Goal: Transaction & Acquisition: Purchase product/service

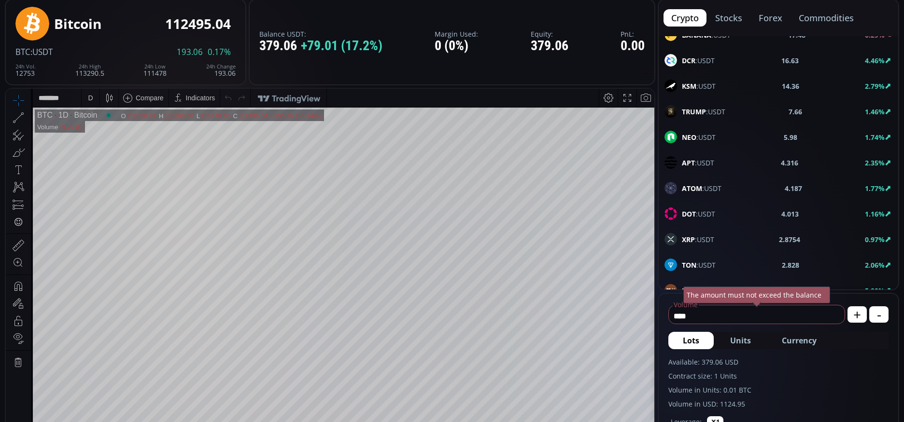
scroll to position [290, 0]
click at [805, 343] on span "Currency" at bounding box center [799, 341] width 35 height 12
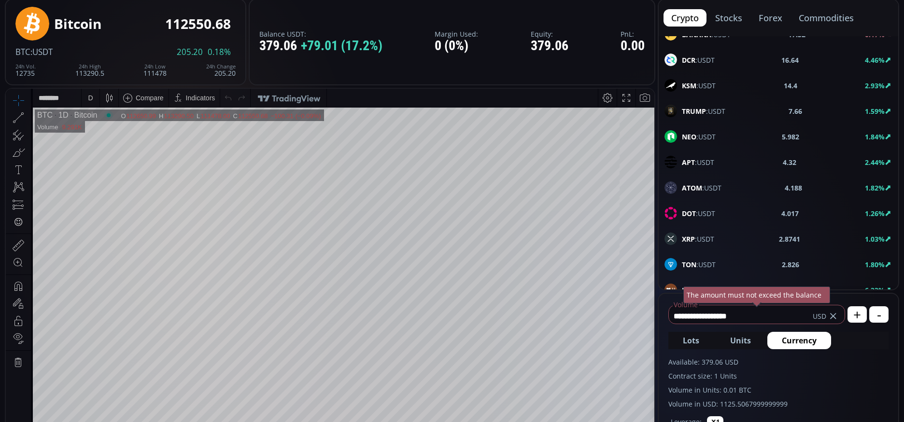
scroll to position [0, 0]
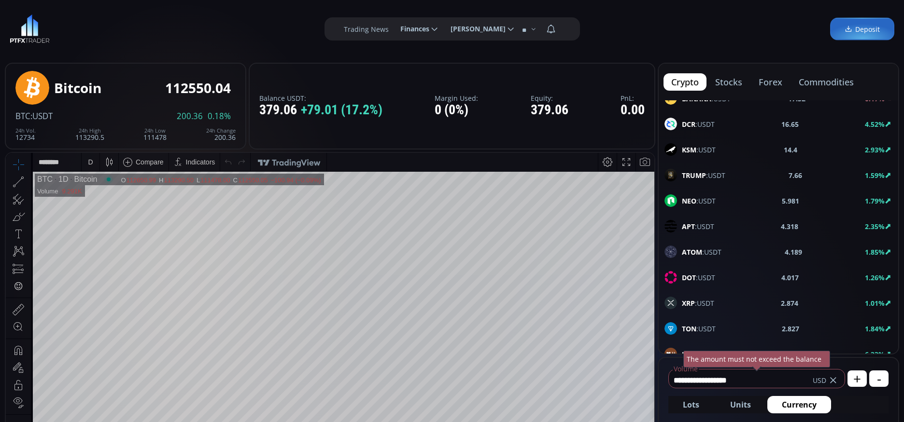
click at [833, 71] on div "crypto stocks forex commodities" at bounding box center [778, 82] width 239 height 37
click at [833, 82] on button "commodities" at bounding box center [826, 81] width 70 height 17
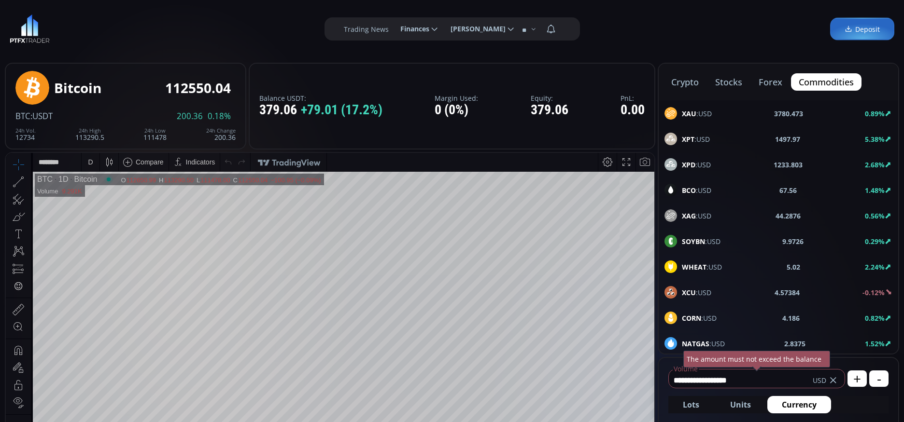
click at [702, 141] on span "XPT :USD" at bounding box center [696, 139] width 28 height 10
type input "****"
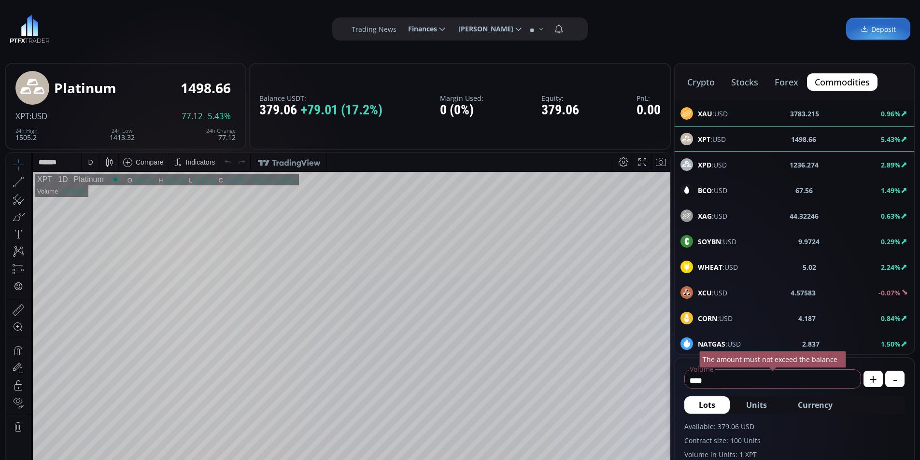
click at [93, 165] on div "D" at bounding box center [90, 162] width 8 height 18
click at [117, 198] on div "1 minute" at bounding box center [114, 198] width 59 height 8
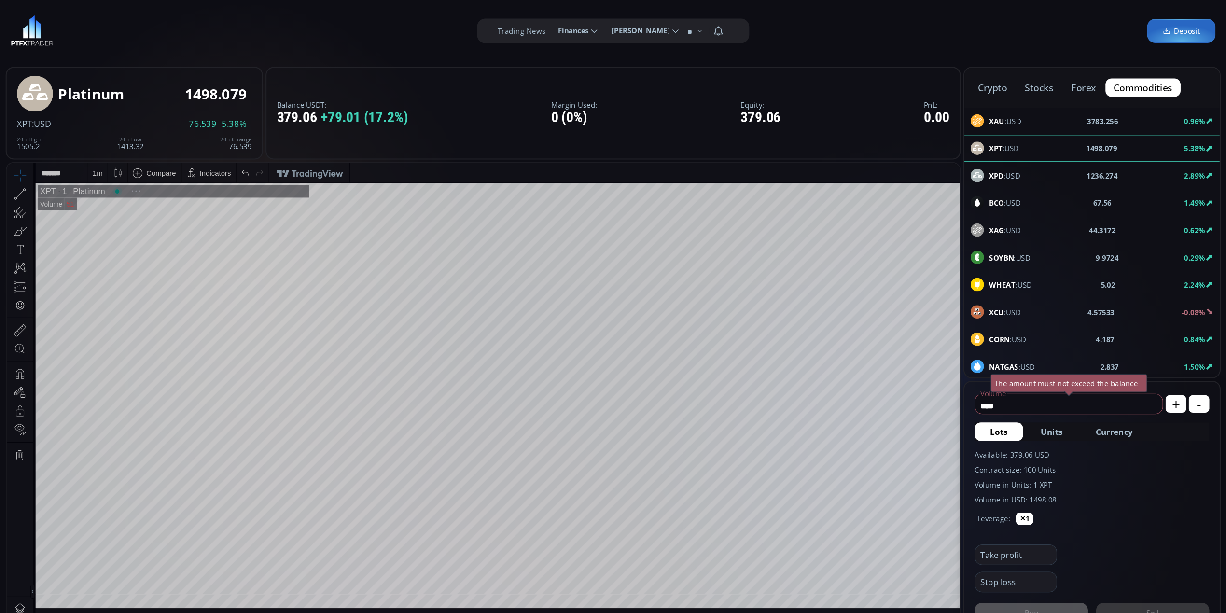
scroll to position [134, 0]
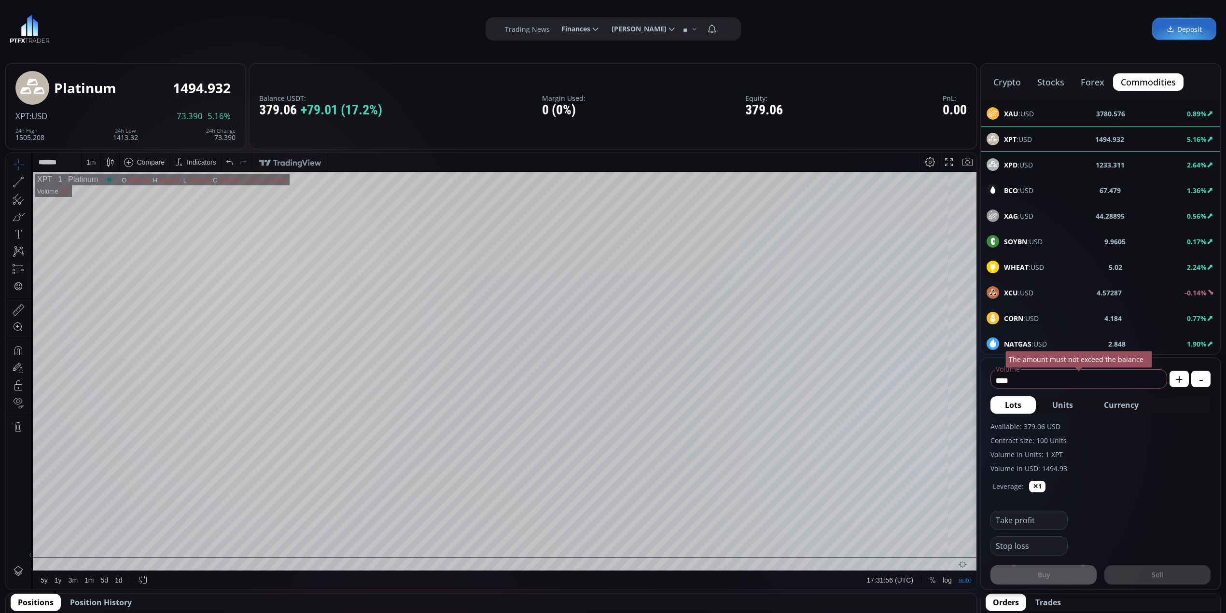
click at [1020, 91] on div "crypto stocks forex commodities" at bounding box center [1100, 82] width 239 height 37
click at [1015, 78] on button "crypto" at bounding box center [1007, 81] width 43 height 17
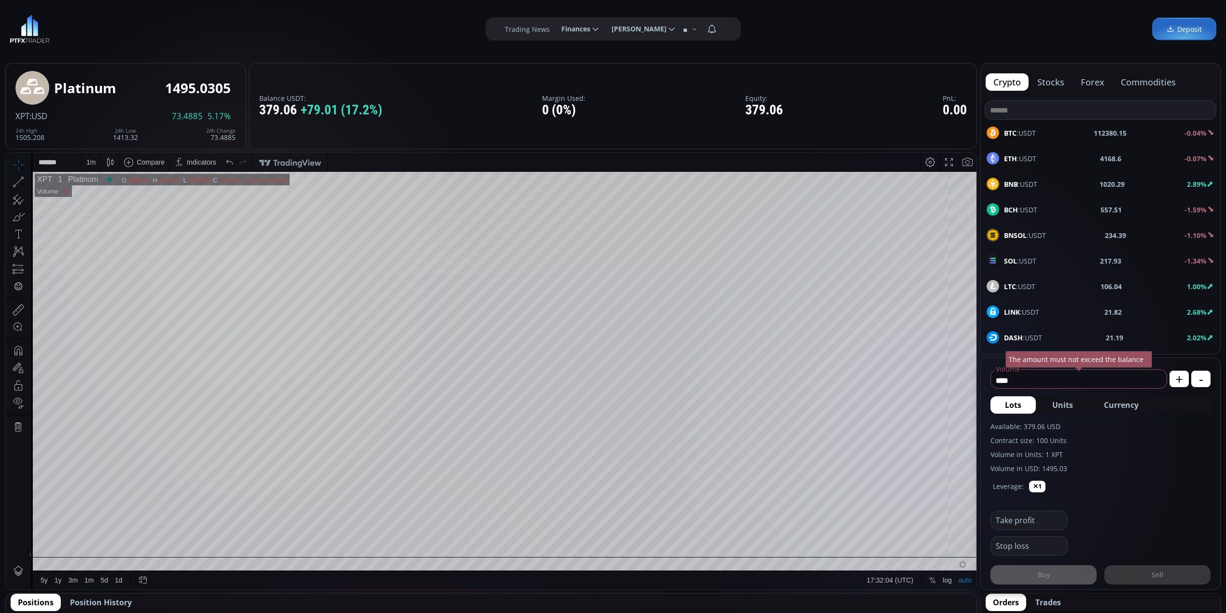
click at [1103, 194] on div "BNB :USDT 1020.29 2.89%" at bounding box center [1100, 183] width 239 height 25
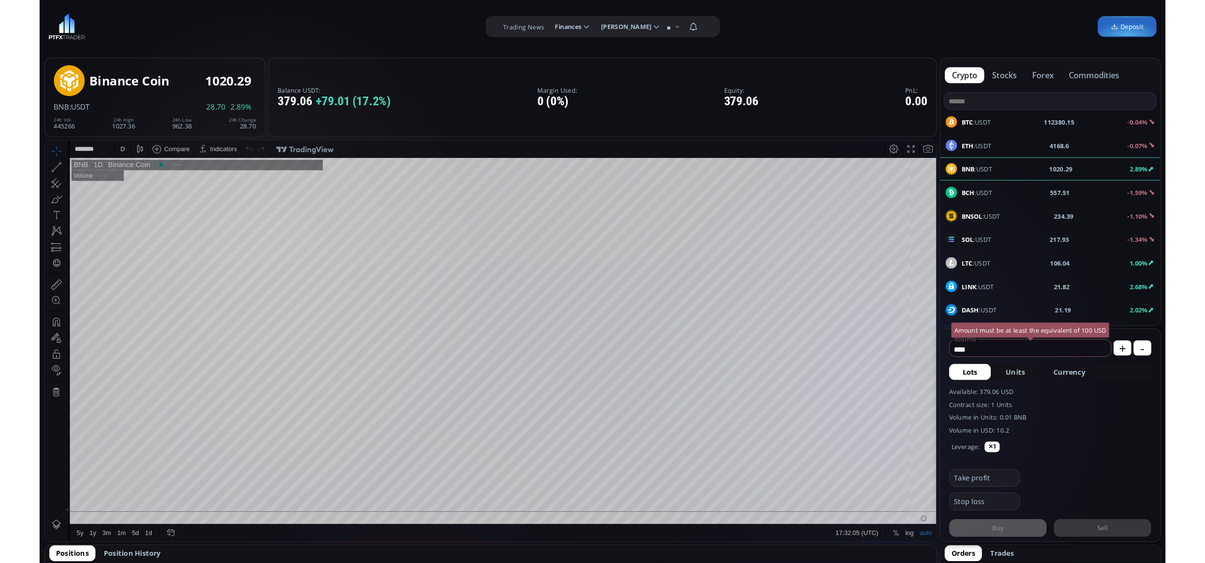
scroll to position [137, 0]
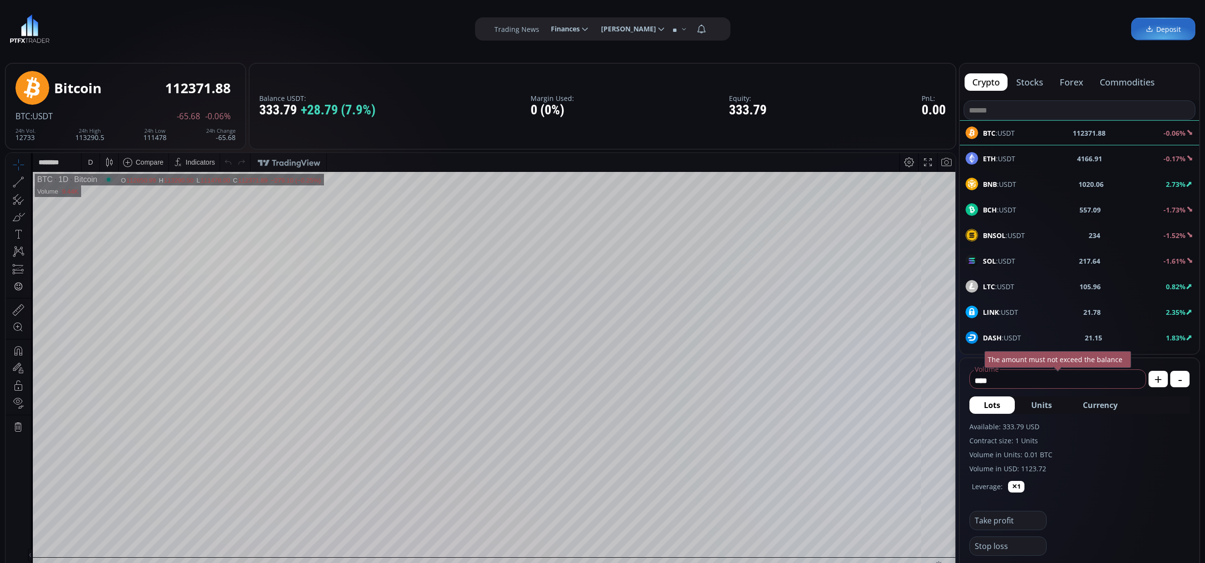
scroll to position [64, 0]
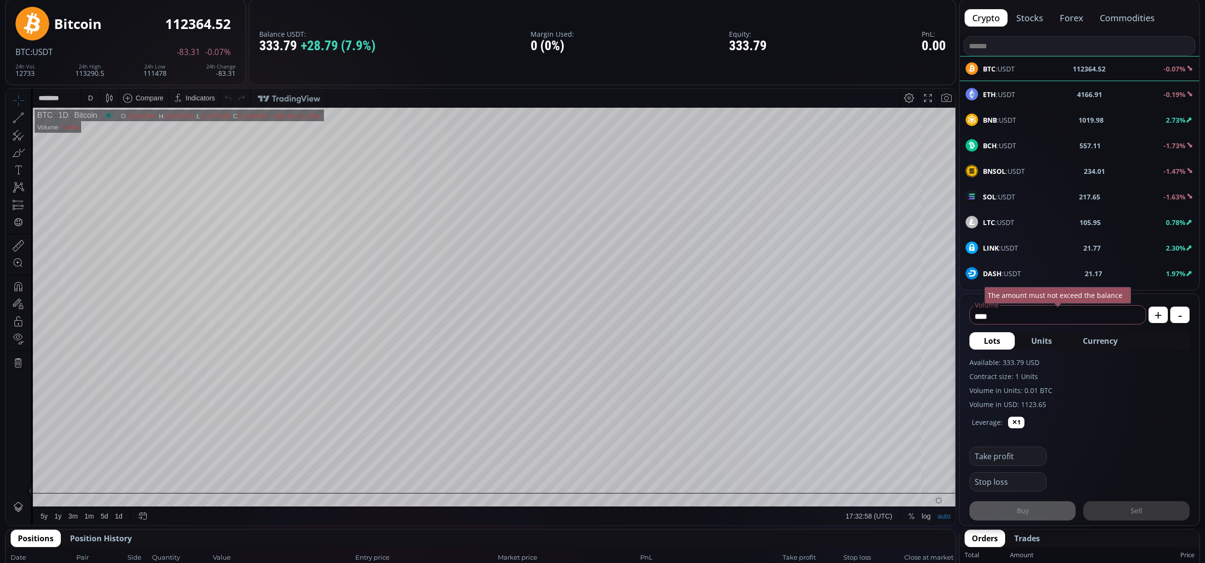
click at [1028, 127] on div "BNB :USDT 1019.98 2.73%" at bounding box center [1079, 119] width 239 height 25
click at [90, 96] on div "D" at bounding box center [90, 98] width 5 height 8
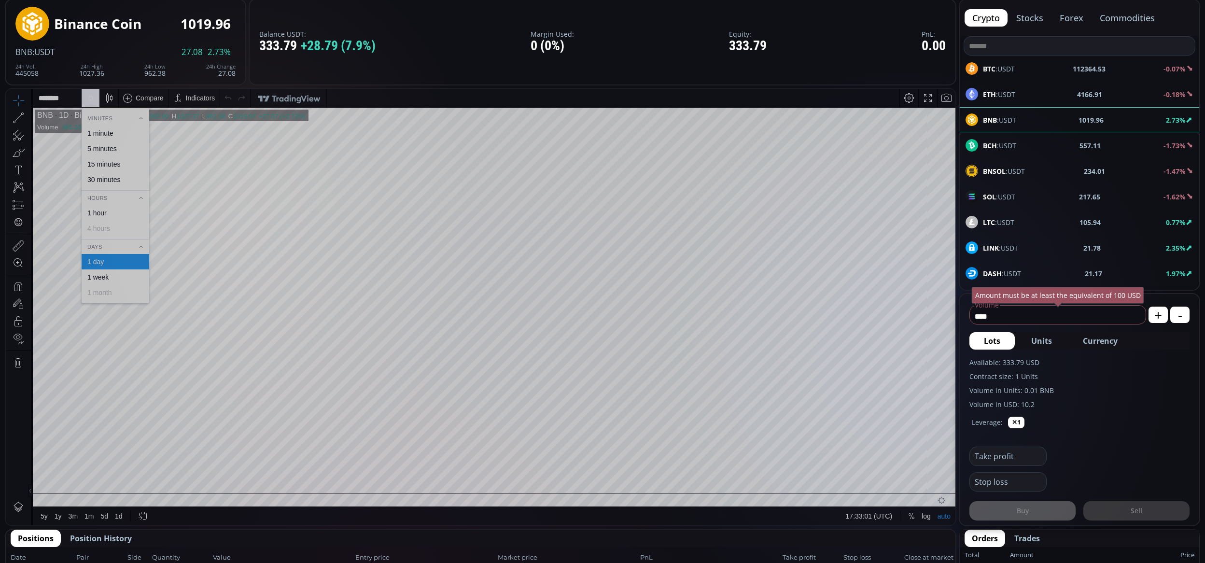
click at [112, 127] on div "1 minute" at bounding box center [116, 133] width 68 height 15
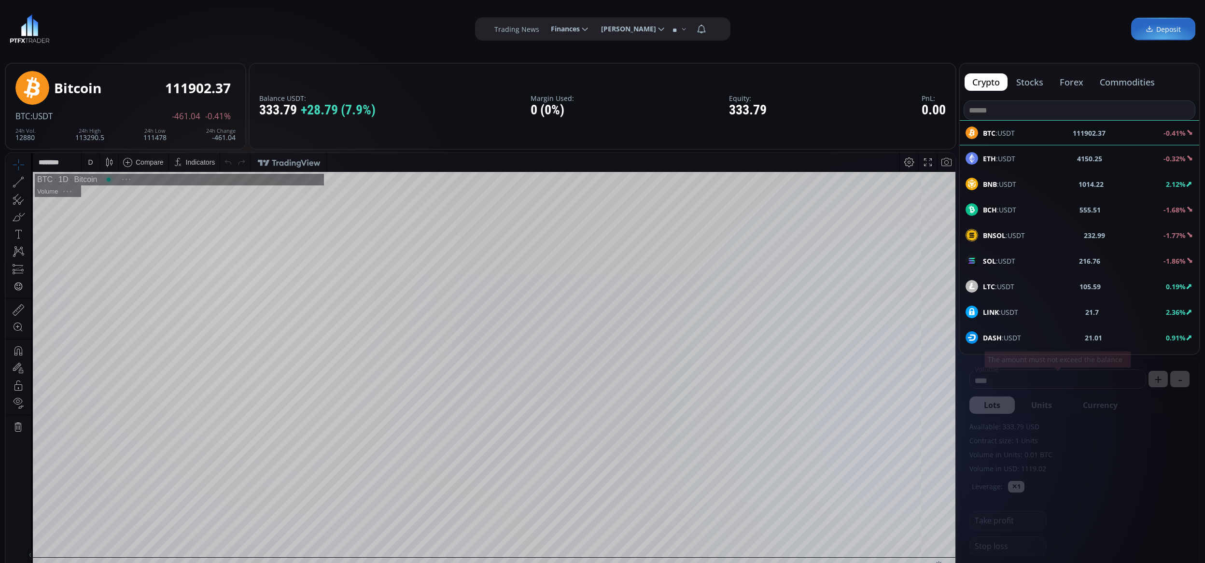
scroll to position [137, 0]
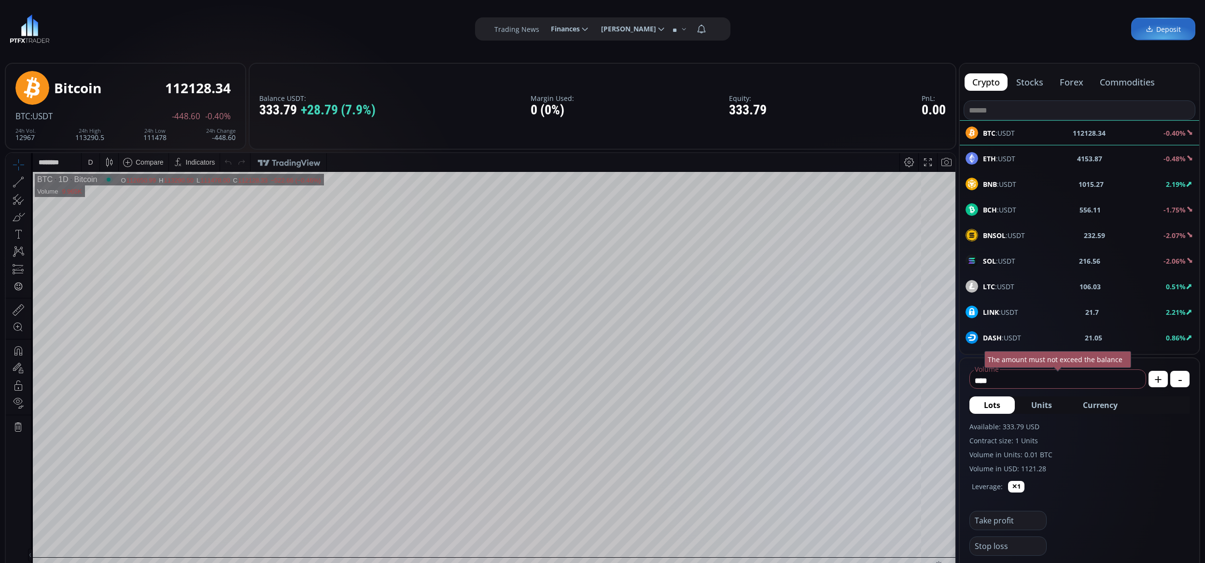
click at [1135, 177] on div "BNB :USDT 1015.27 2.19%" at bounding box center [1079, 183] width 239 height 25
click at [1101, 147] on div "ETH :USDT 4153.82 -0.48%" at bounding box center [1079, 158] width 239 height 25
click at [1127, 265] on div "SOL :USDT 216.55 -2.07%" at bounding box center [1080, 260] width 228 height 13
click at [92, 164] on div "D" at bounding box center [90, 162] width 5 height 8
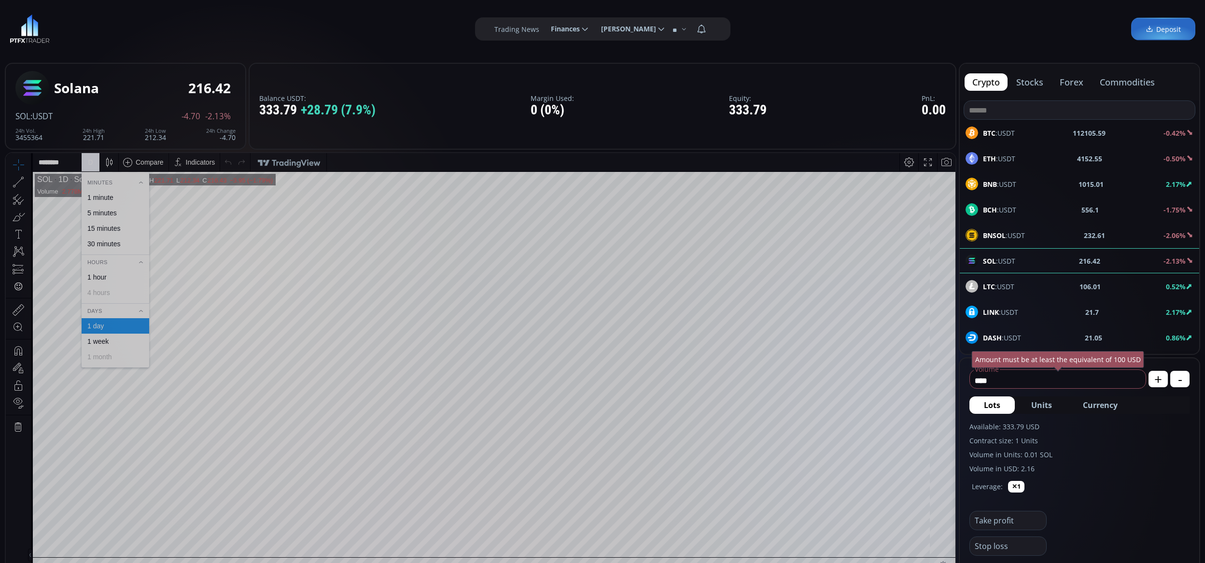
click at [107, 207] on div "5 minutes" at bounding box center [116, 212] width 68 height 15
click at [87, 162] on div "5 m" at bounding box center [90, 162] width 9 height 8
click at [123, 197] on div "1 minute" at bounding box center [114, 198] width 59 height 8
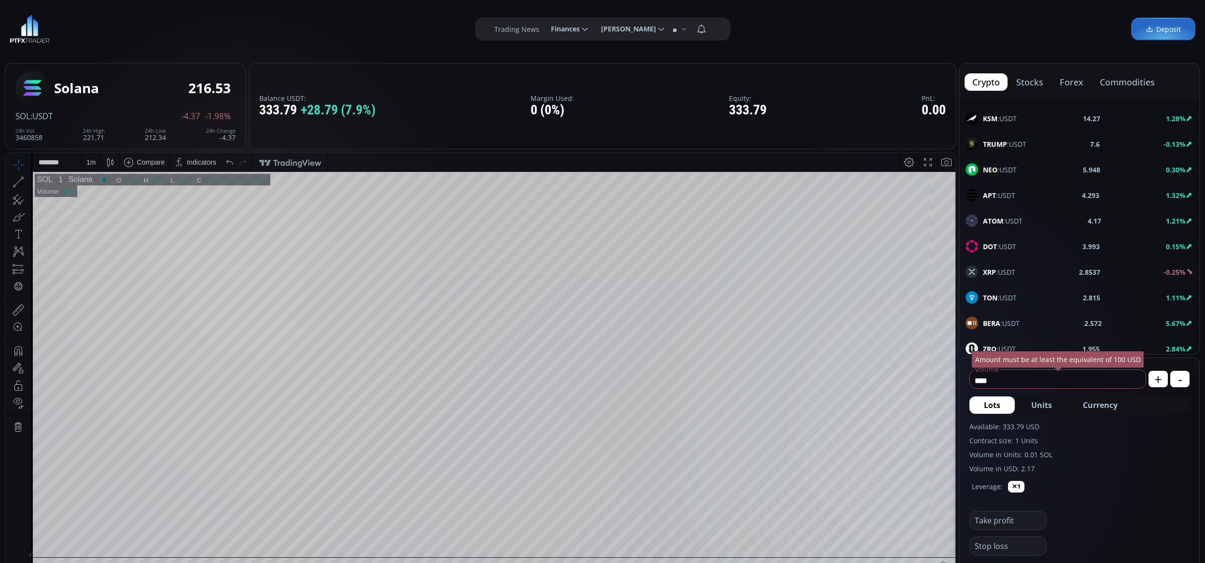
scroll to position [386, 0]
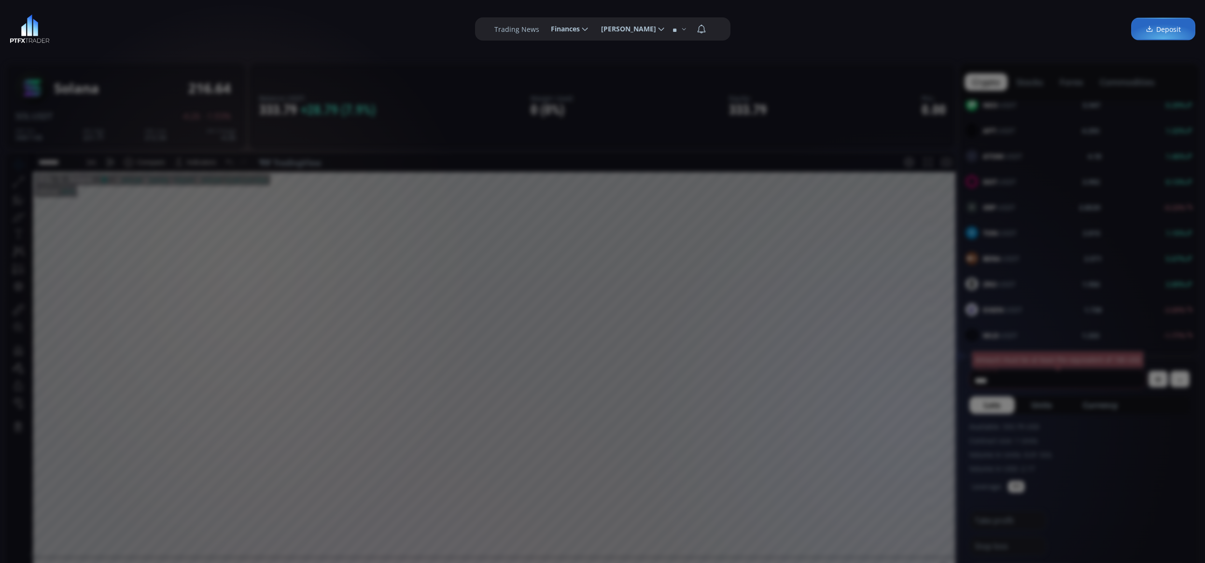
click at [847, 50] on div "**********" at bounding box center [602, 29] width 1205 height 58
click at [925, 16] on div "**********" at bounding box center [602, 29] width 1205 height 58
click at [922, 16] on div "**********" at bounding box center [602, 29] width 1205 height 58
click at [939, 13] on div "**********" at bounding box center [602, 29] width 1205 height 58
click at [939, 12] on div "**********" at bounding box center [602, 29] width 1205 height 58
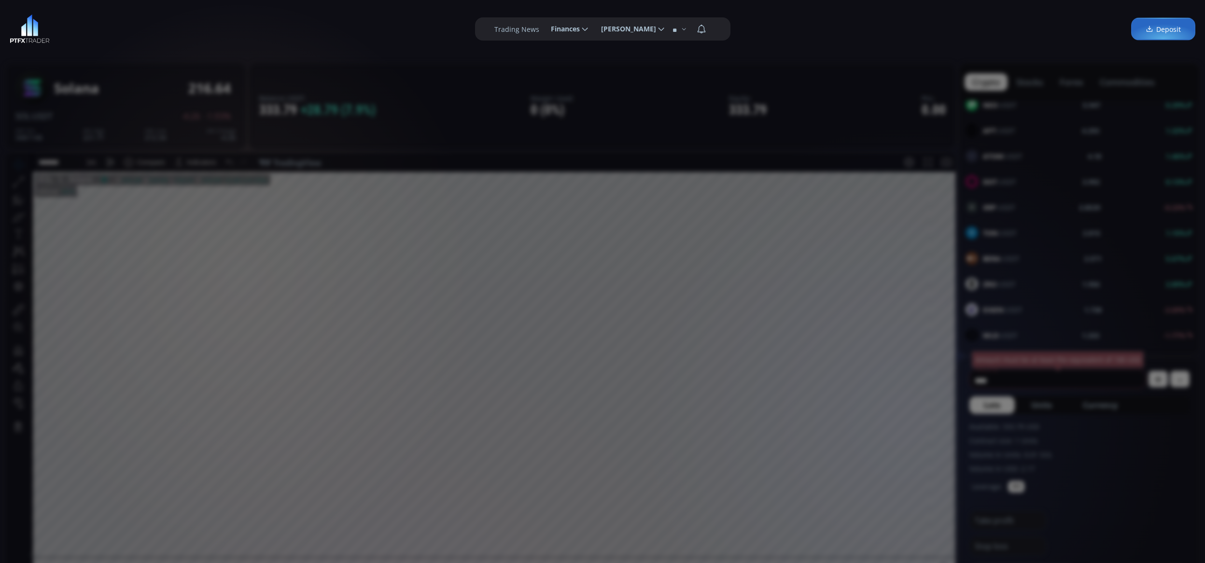
click at [938, 10] on div "**********" at bounding box center [602, 29] width 1205 height 58
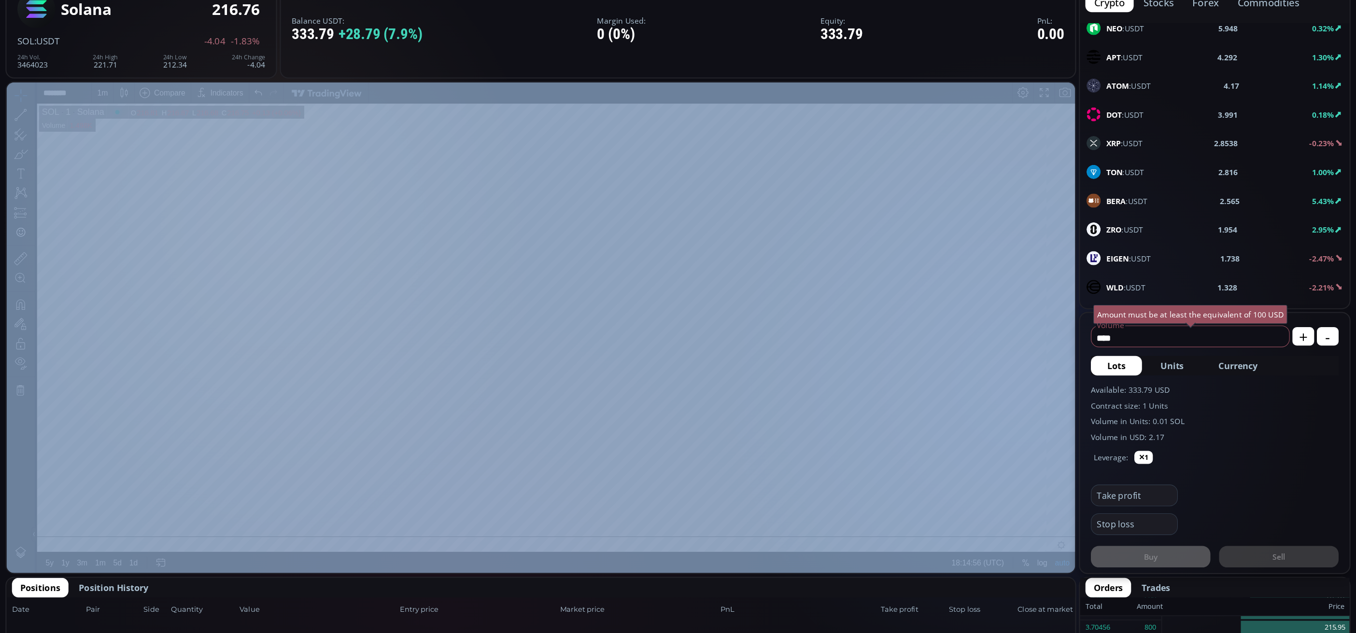
scroll to position [0, 0]
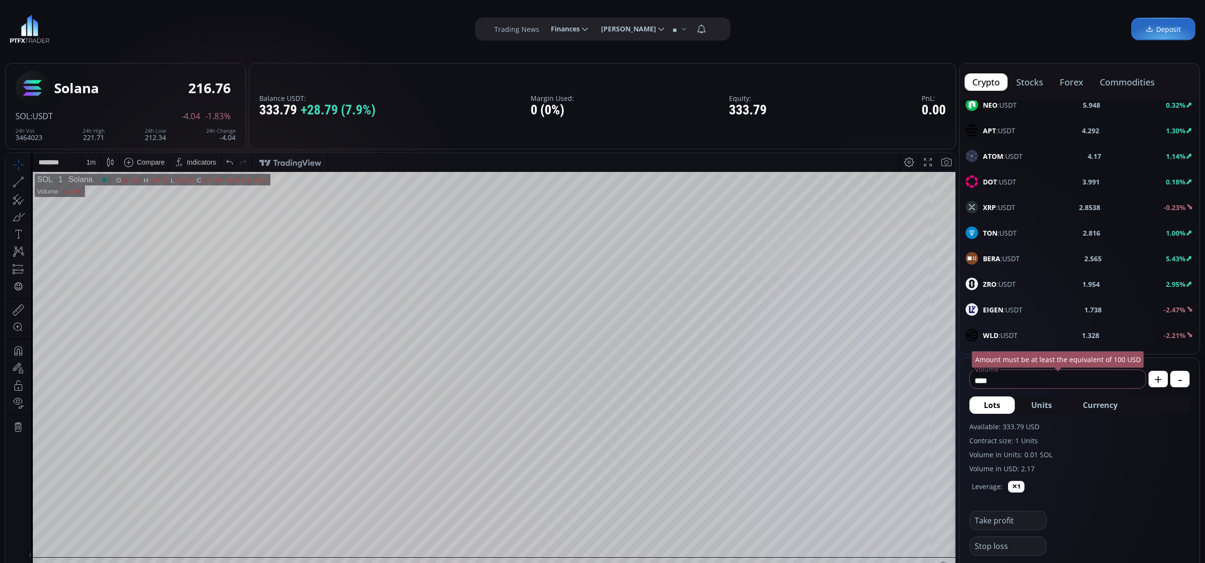
click at [644, 81] on div "Balance USDT: 333.79 +28.79 (7.9%) Margin Used: 0 (0%) Equity: 333.79 PnL: 0.00" at bounding box center [603, 106] width 708 height 87
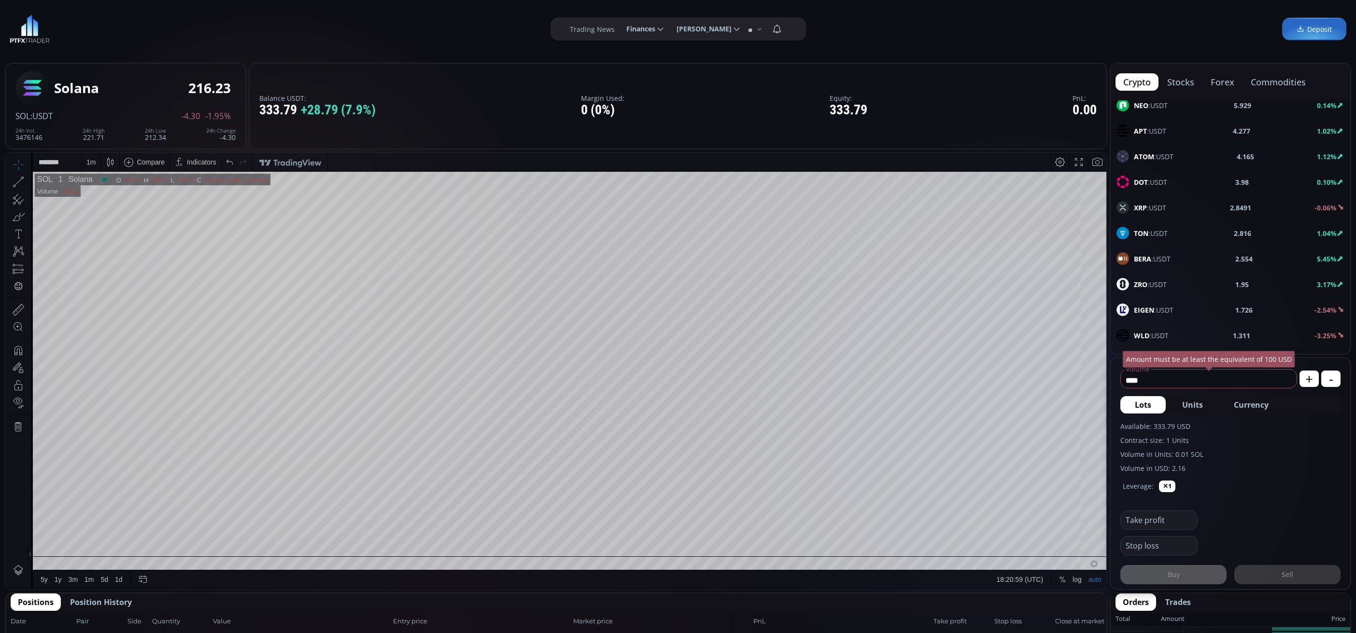
scroll to position [458, 0]
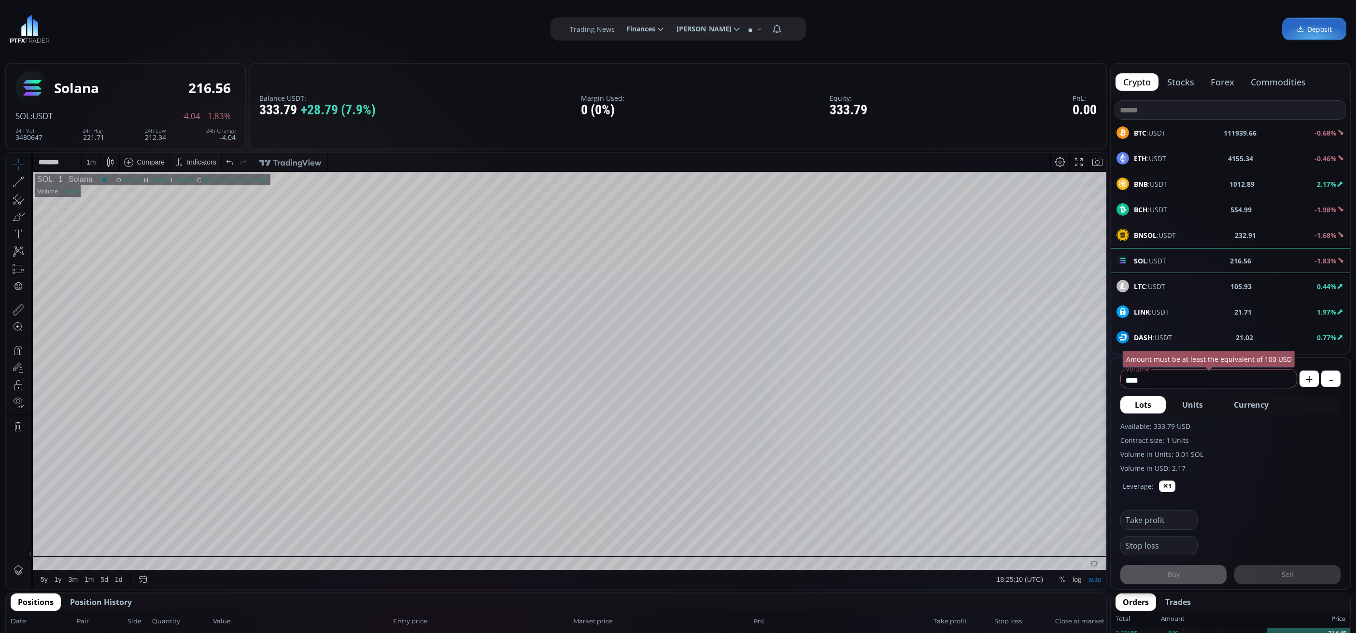
scroll to position [458, 0]
click at [1183, 264] on div "SOL :USDT 216.99 -1.73%" at bounding box center [1230, 260] width 228 height 13
click at [94, 164] on div "D" at bounding box center [90, 162] width 8 height 18
click at [115, 194] on div "1 minute" at bounding box center [114, 198] width 59 height 8
click at [1191, 182] on div "BNB :USDT 1012.18 2.18%" at bounding box center [1230, 184] width 228 height 13
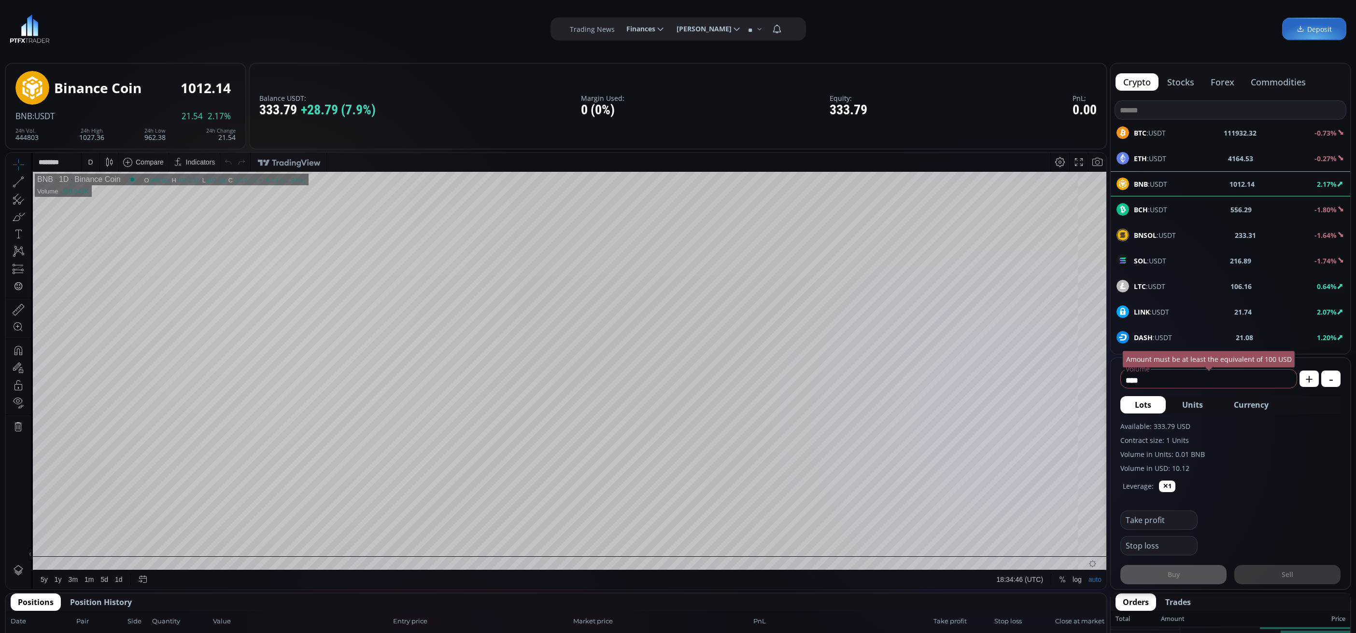
drag, startPoint x: 99, startPoint y: 156, endPoint x: 93, endPoint y: 156, distance: 5.8
click at [93, 156] on div "D" at bounding box center [91, 162] width 18 height 18
click at [141, 194] on div "1 minute" at bounding box center [114, 198] width 59 height 8
click at [1187, 271] on div "SOL :USDT 216.89 -1.75%" at bounding box center [1230, 260] width 239 height 25
click at [1187, 280] on div "LTC :USDT 106.13 0.65%" at bounding box center [1230, 286] width 239 height 25
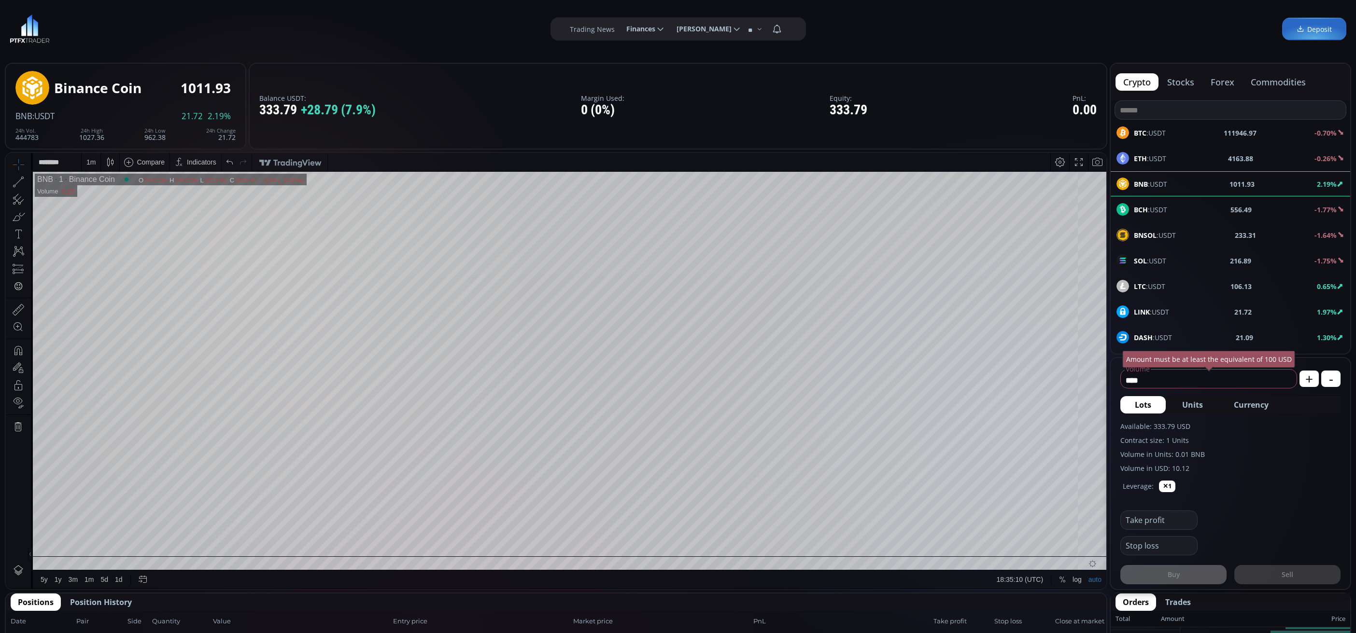
click at [89, 160] on div "D" at bounding box center [90, 162] width 5 height 8
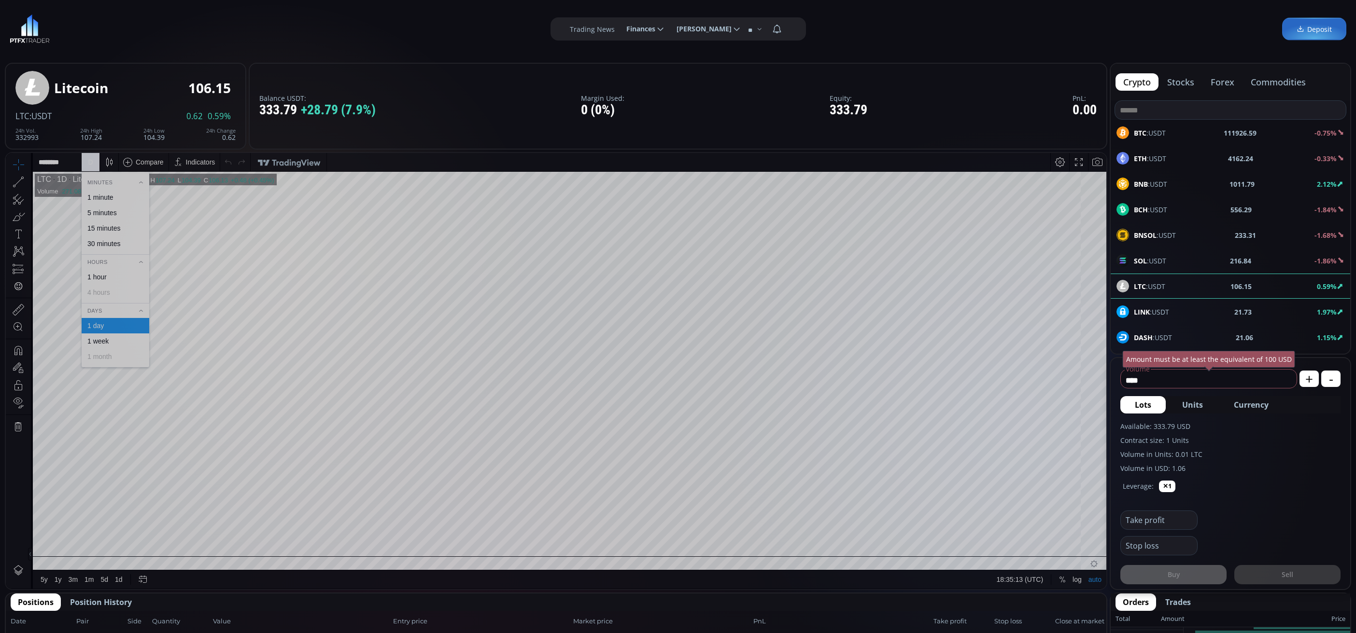
click at [94, 198] on div "1 minute" at bounding box center [100, 198] width 26 height 8
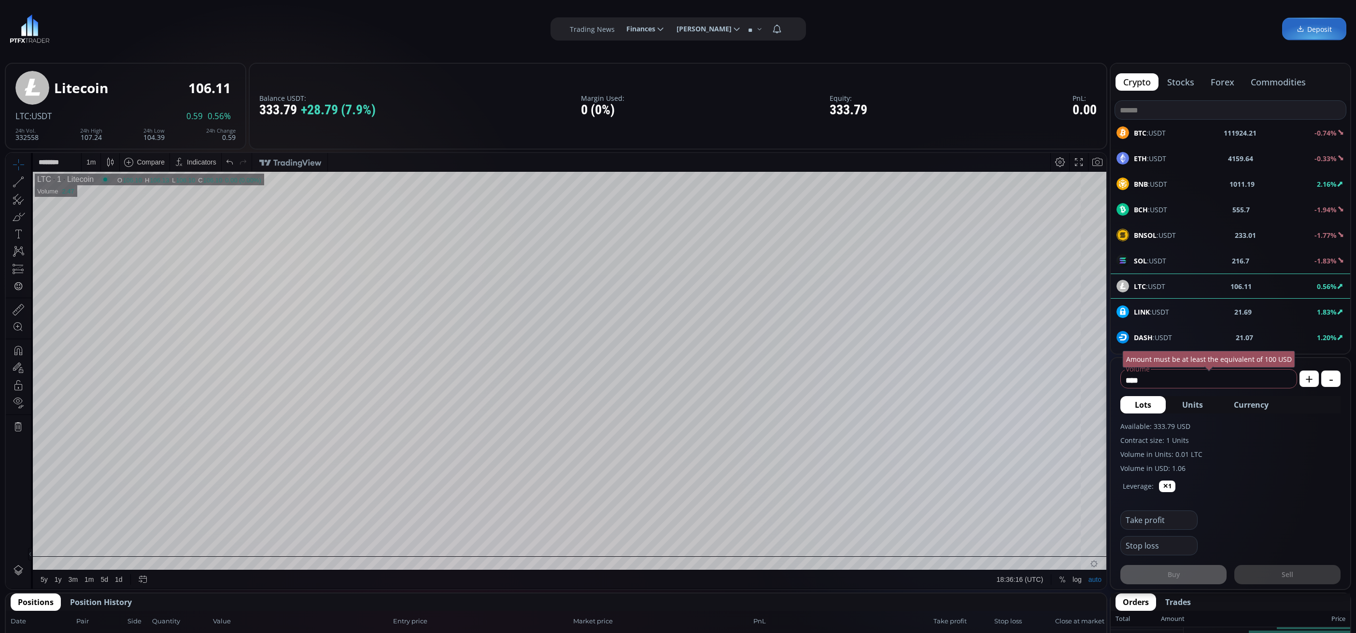
click at [1264, 408] on span "Currency" at bounding box center [1251, 405] width 35 height 12
drag, startPoint x: 1213, startPoint y: 371, endPoint x: 1111, endPoint y: 381, distance: 102.4
click at [1111, 381] on form "****** Volume USD Amount must be at least the equivalent of 100 USD + - Lots Un…" at bounding box center [1230, 473] width 239 height 231
click at [1159, 377] on input "******" at bounding box center [1193, 380] width 144 height 15
drag, startPoint x: 1159, startPoint y: 377, endPoint x: 1120, endPoint y: 377, distance: 39.1
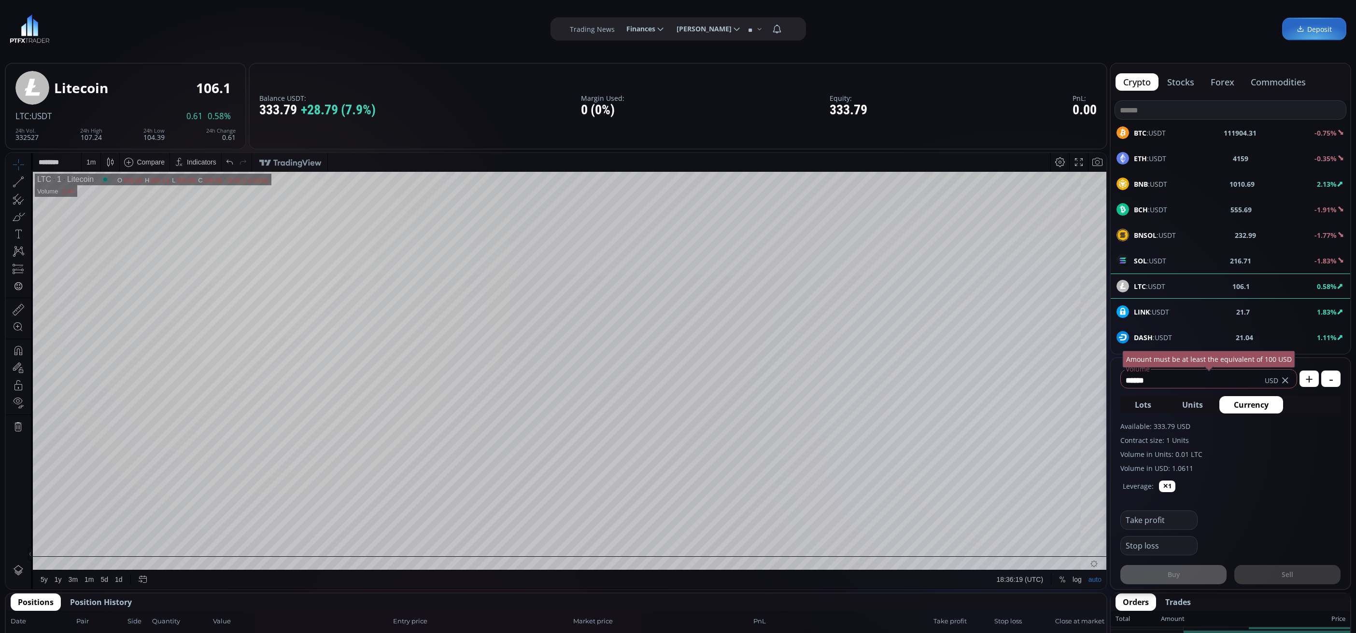
click at [1120, 377] on fieldset "****** Volume USD Amount must be at least the equivalent of 100 USD" at bounding box center [1208, 377] width 177 height 23
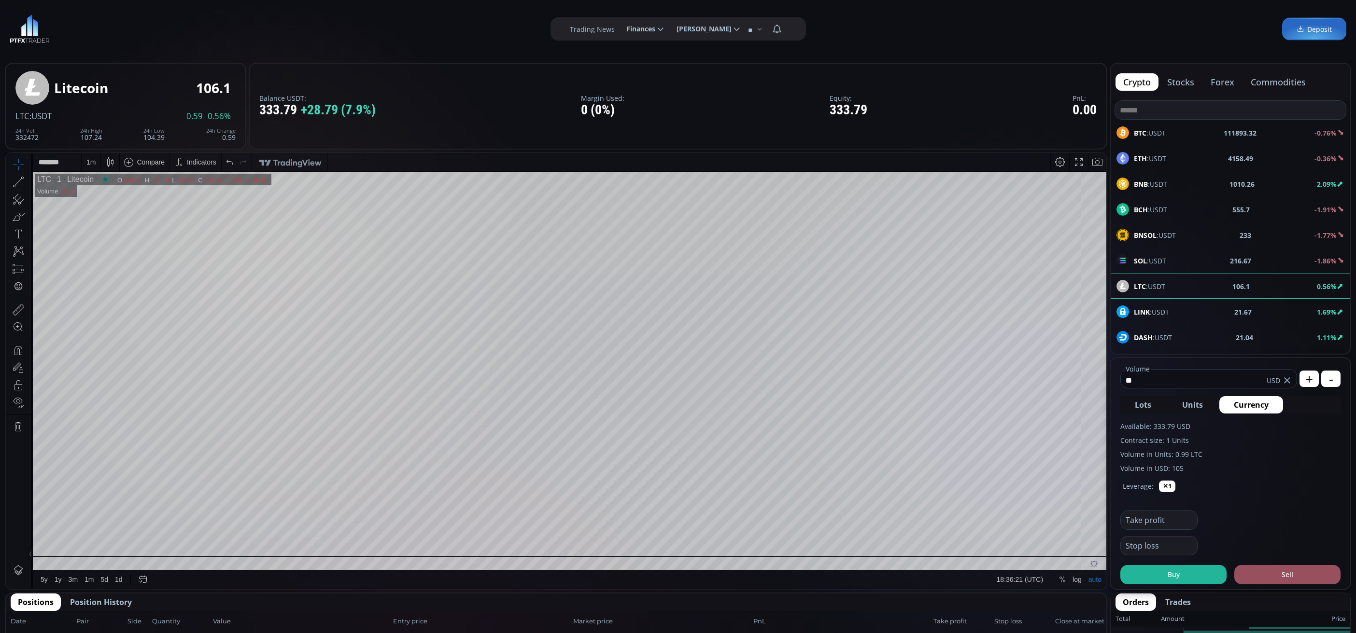
type input "*"
type input "***"
click at [1172, 574] on button "Buy" at bounding box center [1173, 574] width 106 height 19
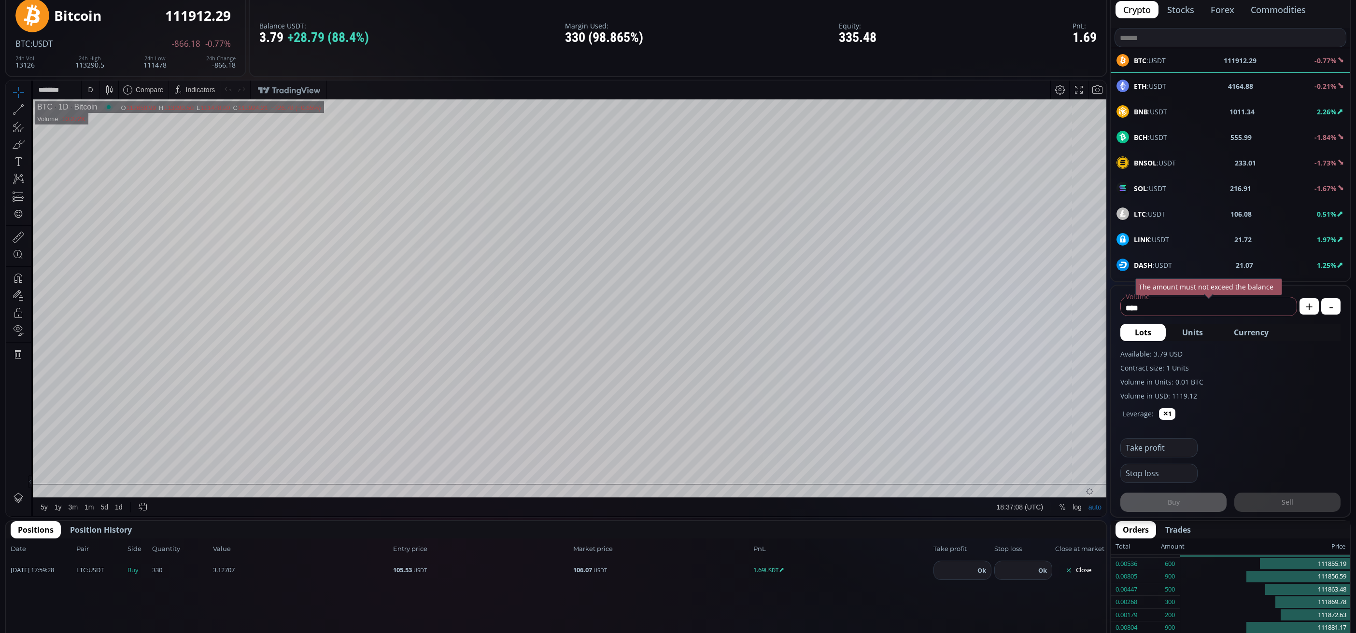
scroll to position [217, 0]
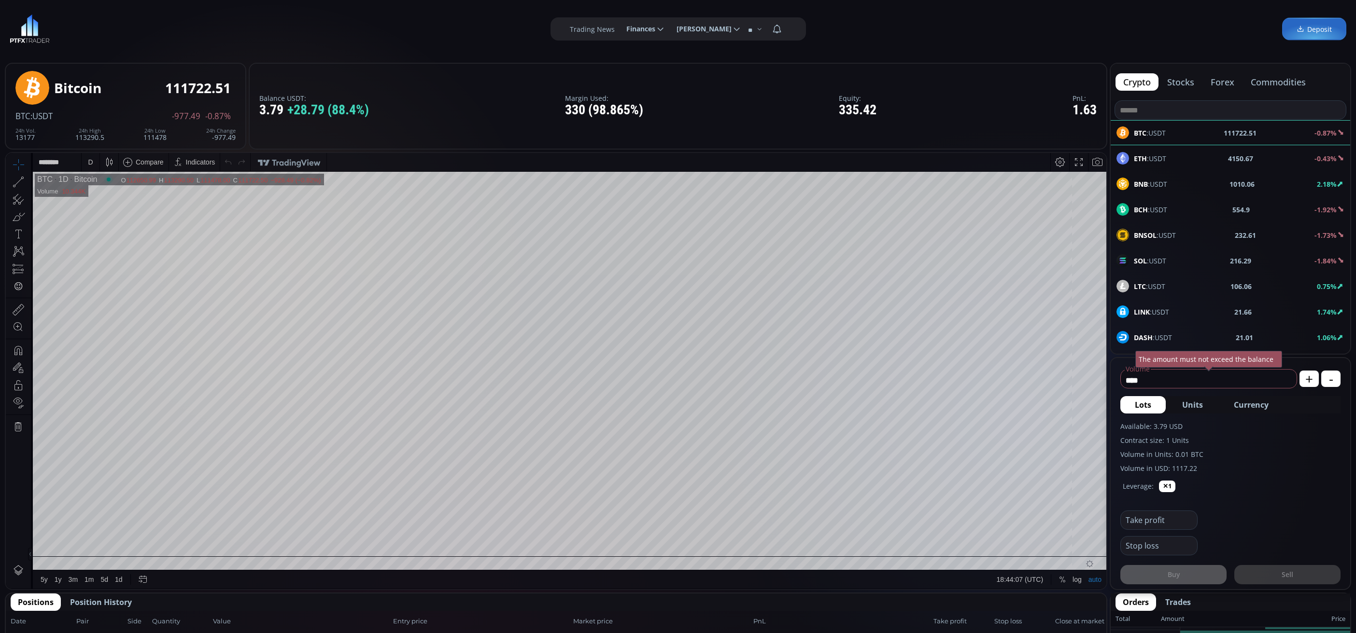
click at [1146, 280] on div "LTC :USDT 106.06 0.75%" at bounding box center [1230, 286] width 239 height 25
click at [88, 162] on div "D" at bounding box center [90, 162] width 5 height 8
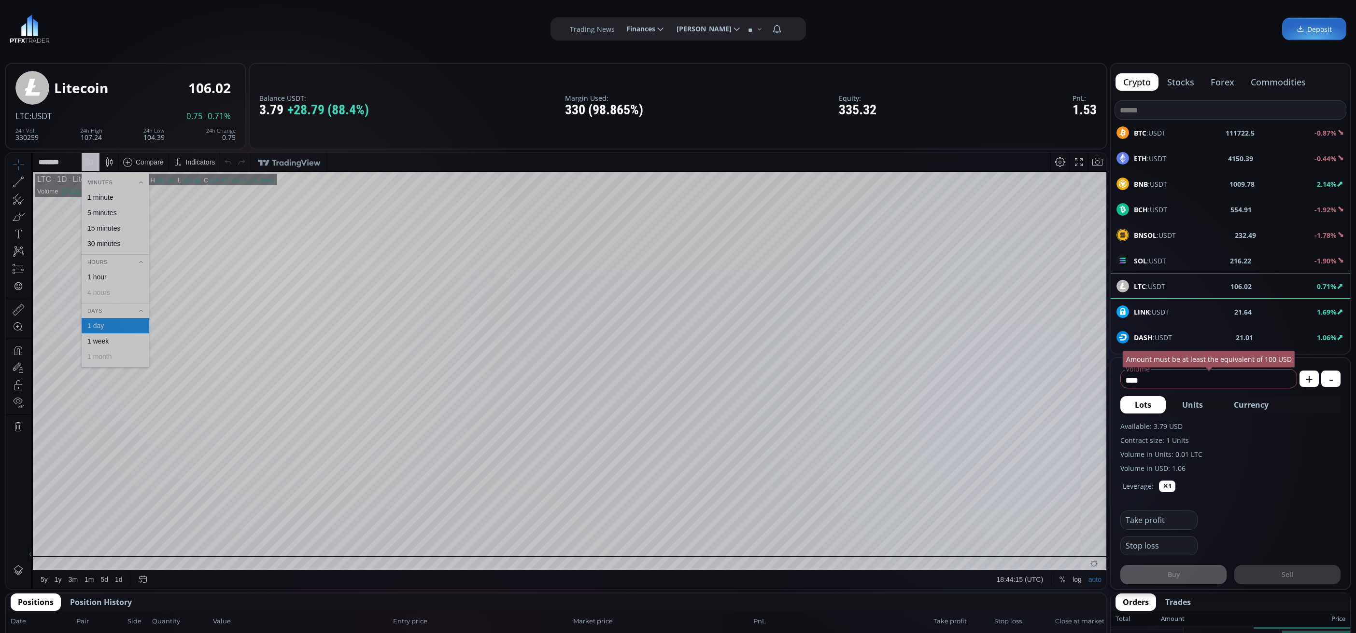
click at [105, 194] on div "1 minute" at bounding box center [100, 198] width 26 height 8
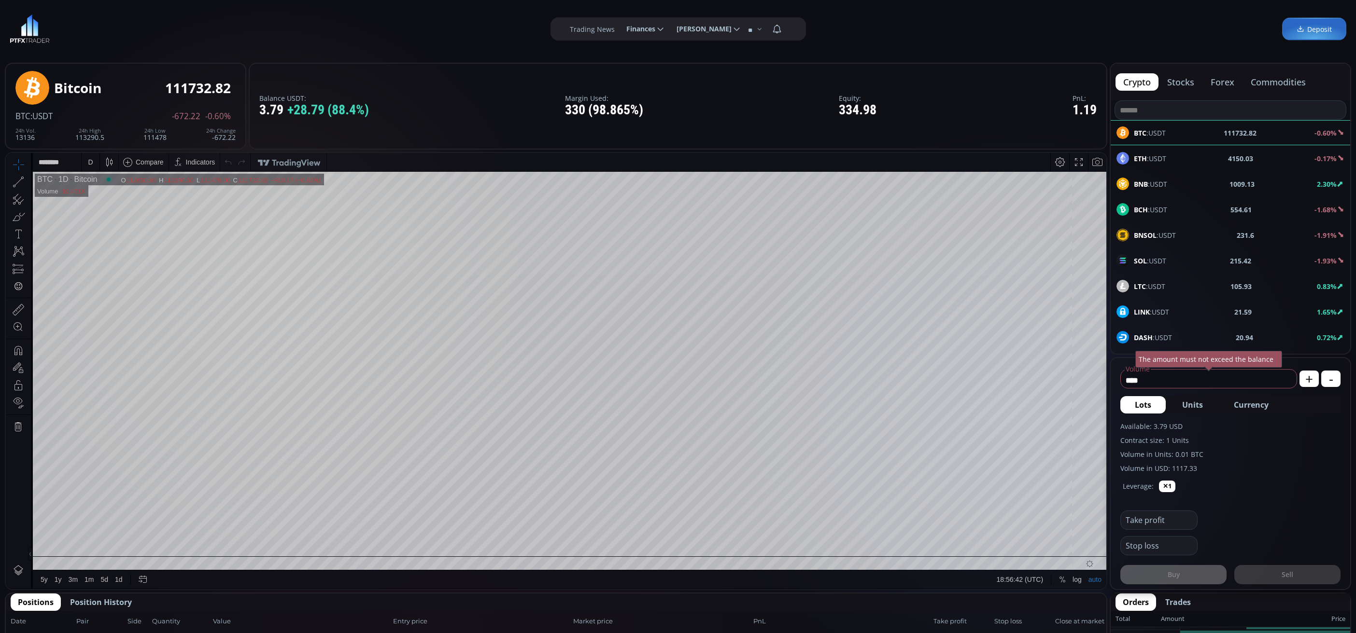
scroll to position [217, 0]
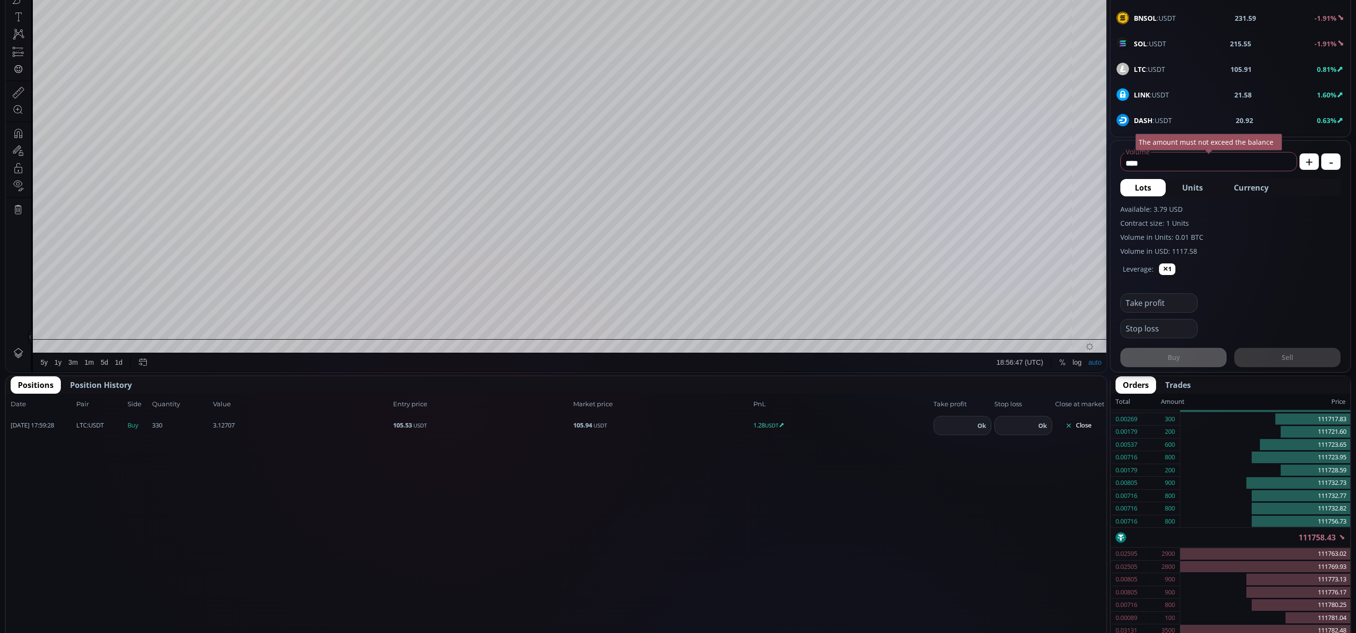
click at [1148, 74] on span "LTC :USDT" at bounding box center [1149, 69] width 31 height 10
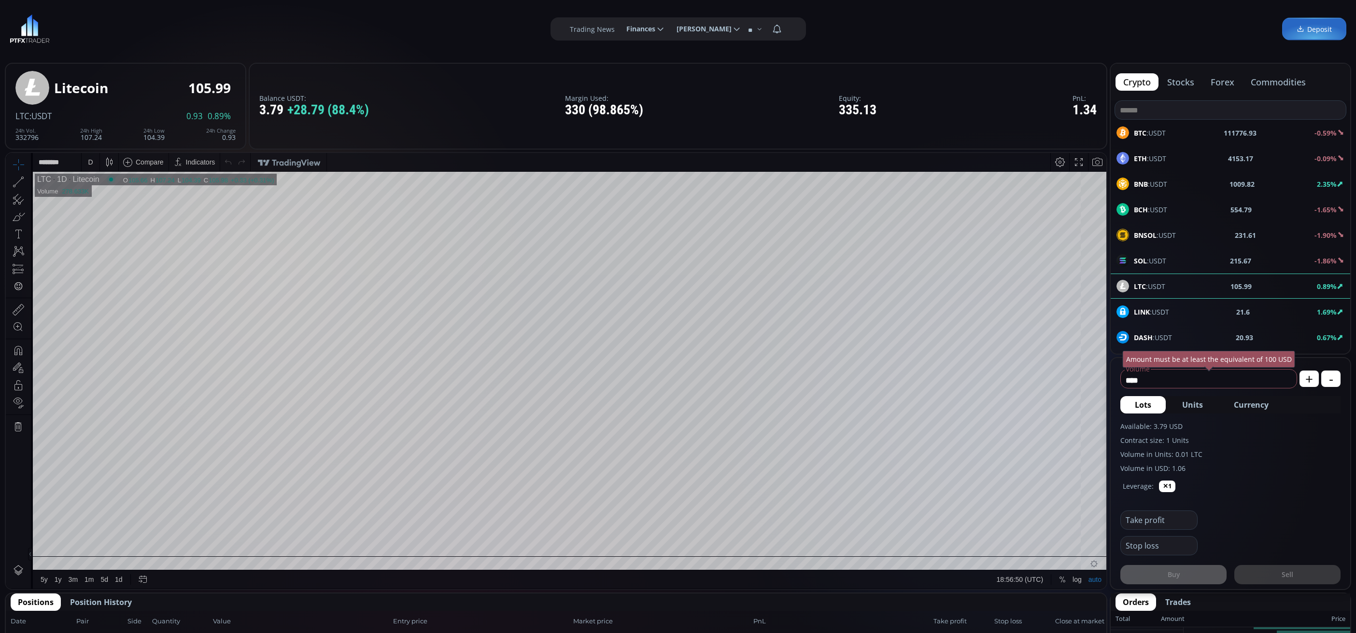
click at [84, 165] on div "D" at bounding box center [91, 162] width 18 height 18
click at [110, 201] on div "1 minute" at bounding box center [100, 198] width 26 height 8
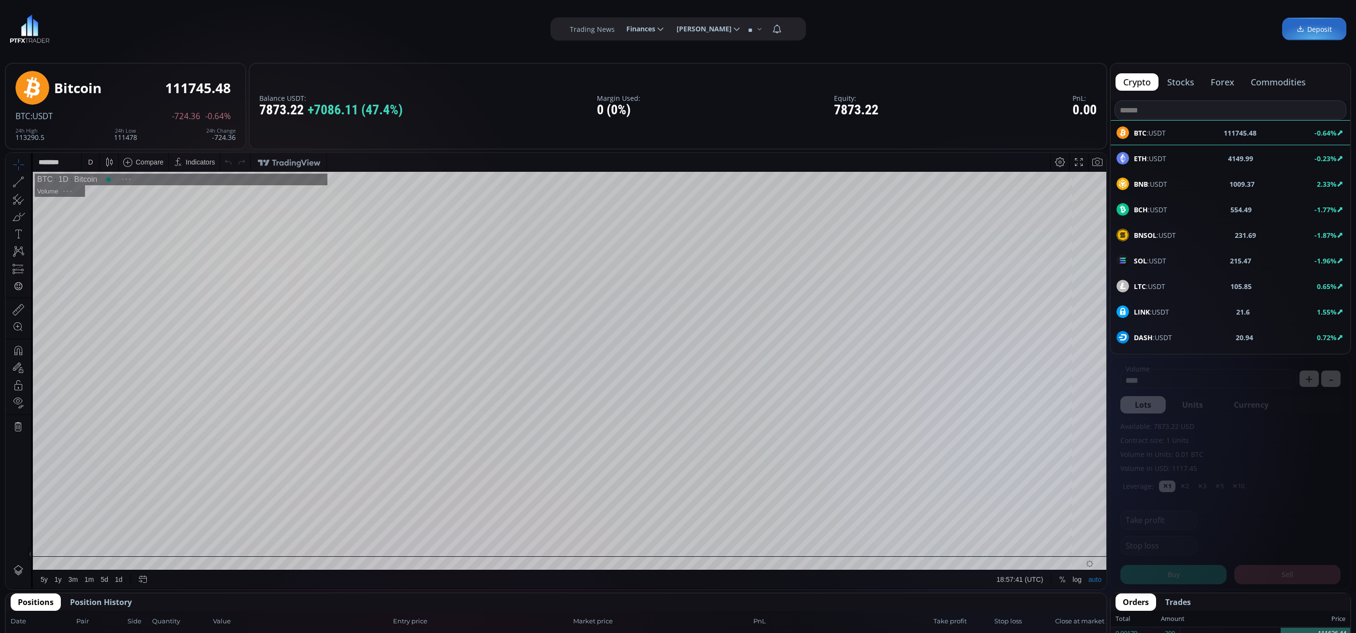
scroll to position [138, 0]
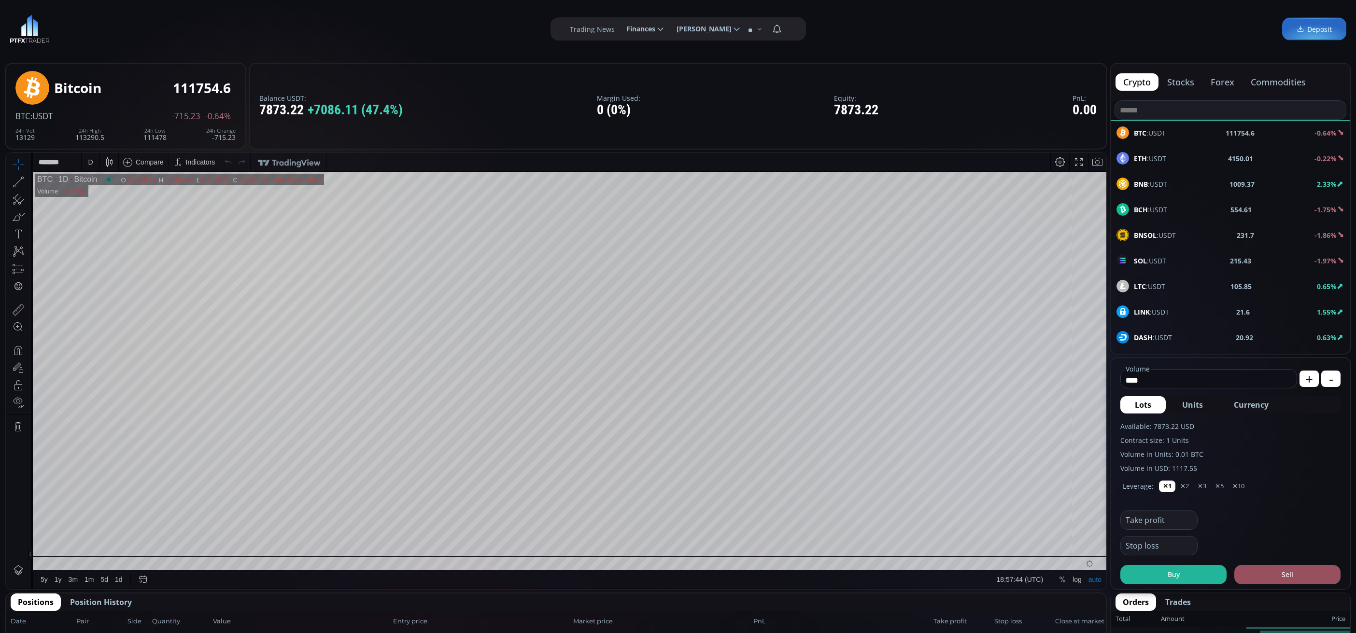
click at [1159, 149] on div "ETH :USDT 4150.01 -0.22%" at bounding box center [1230, 158] width 239 height 25
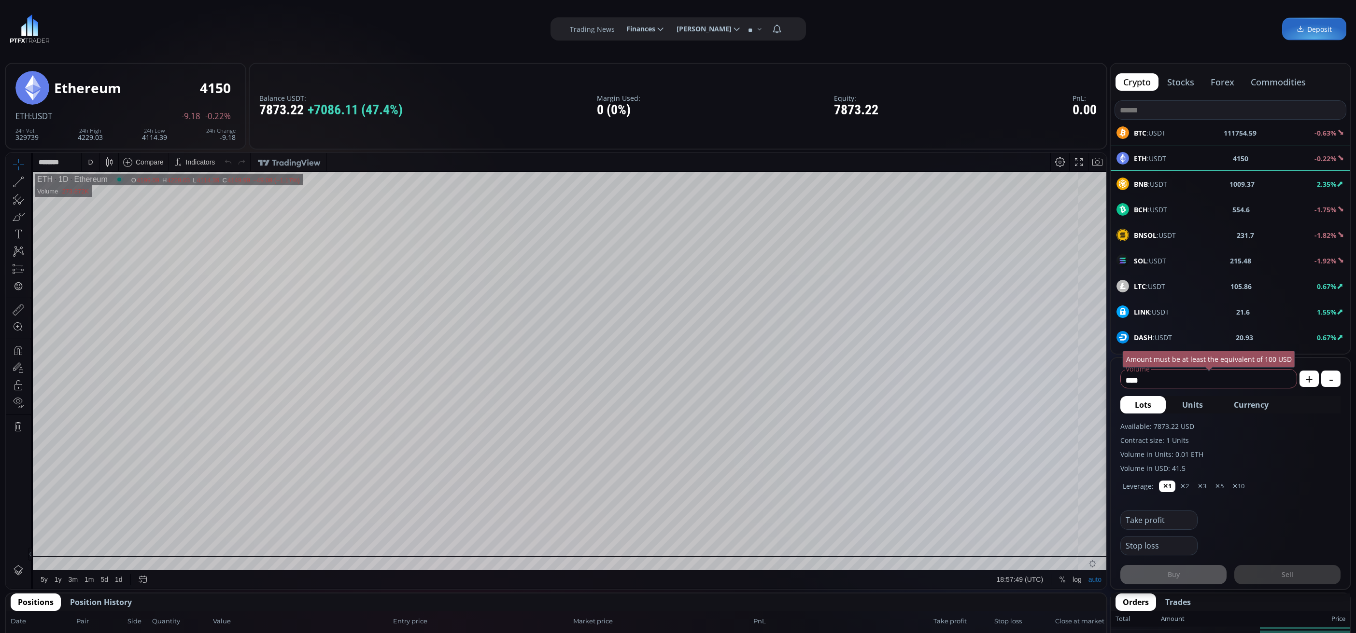
click at [1179, 190] on div "BNB :USDT 1009.37 2.35%" at bounding box center [1230, 184] width 228 height 13
click at [88, 161] on div "D" at bounding box center [90, 162] width 5 height 8
click at [123, 198] on div "1 minute" at bounding box center [114, 198] width 59 height 8
click at [1252, 406] on span "Currency" at bounding box center [1251, 405] width 35 height 12
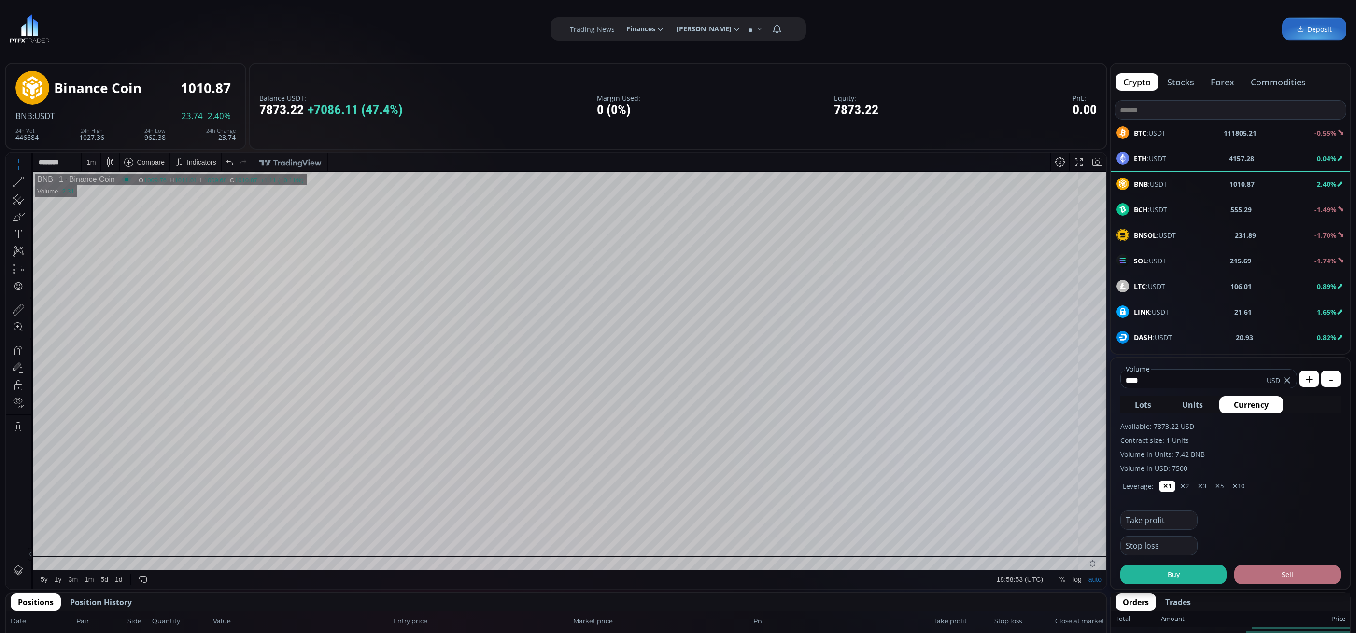
type input "****"
click at [1281, 577] on button "Sell" at bounding box center [1287, 574] width 106 height 19
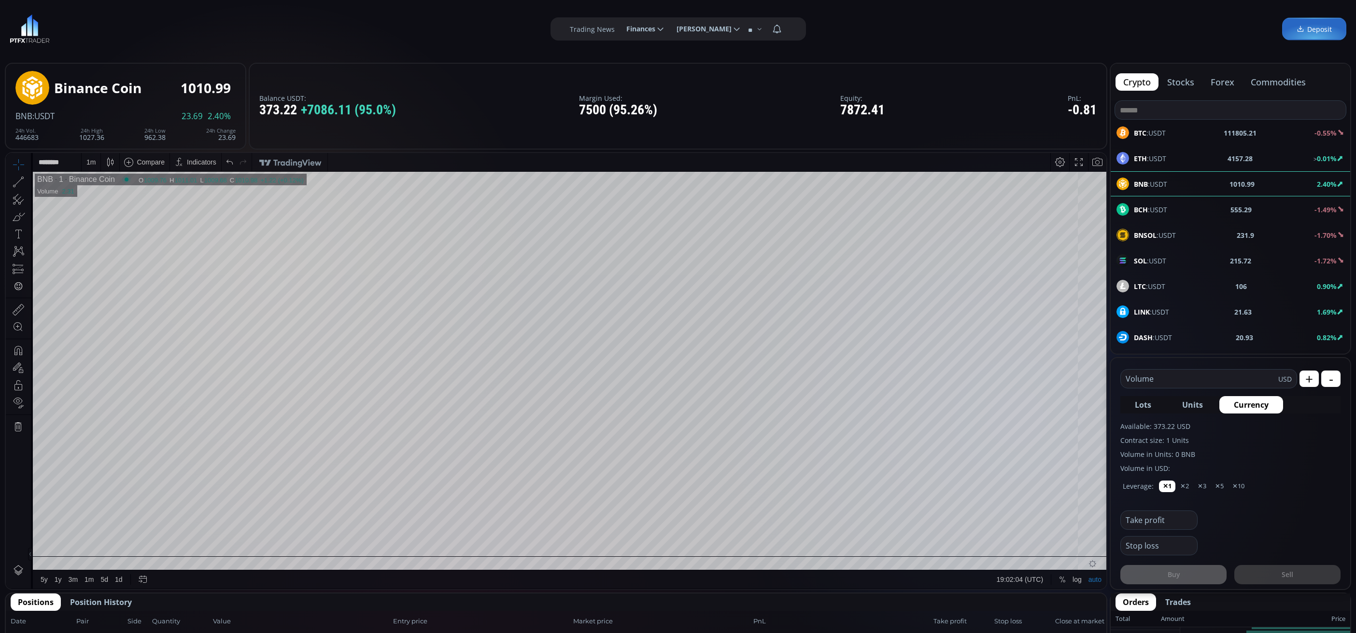
scroll to position [145, 0]
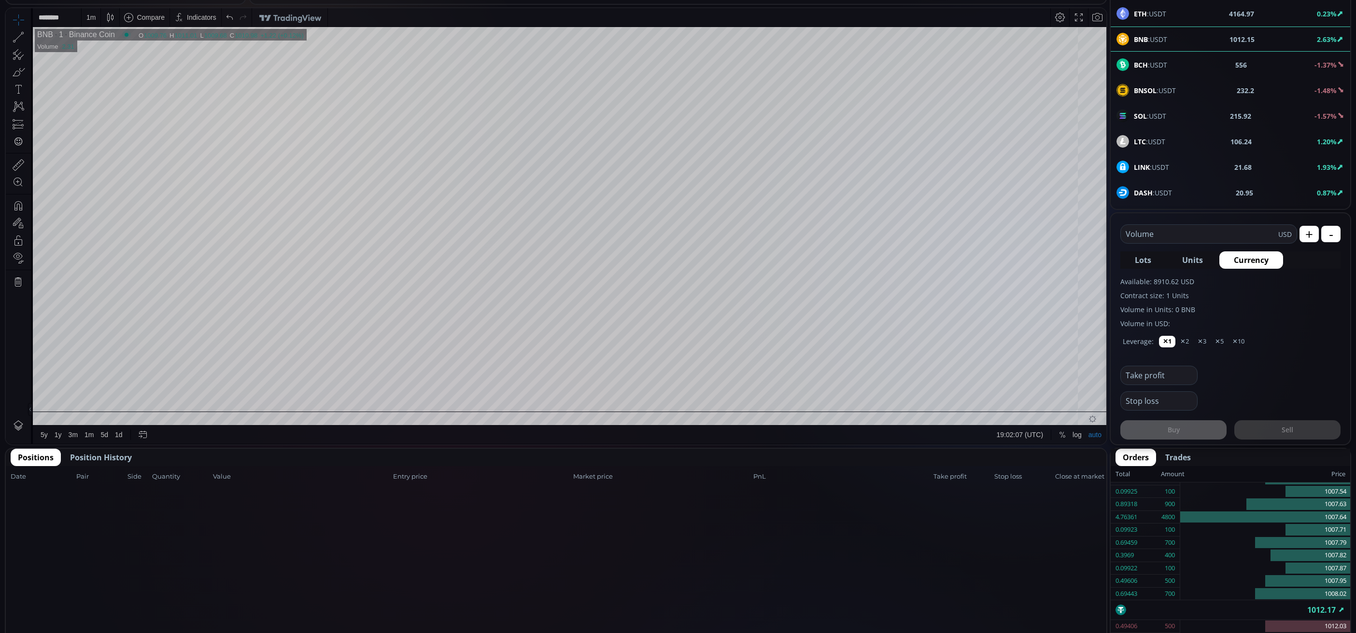
click at [130, 450] on button "Position History" at bounding box center [101, 457] width 76 height 17
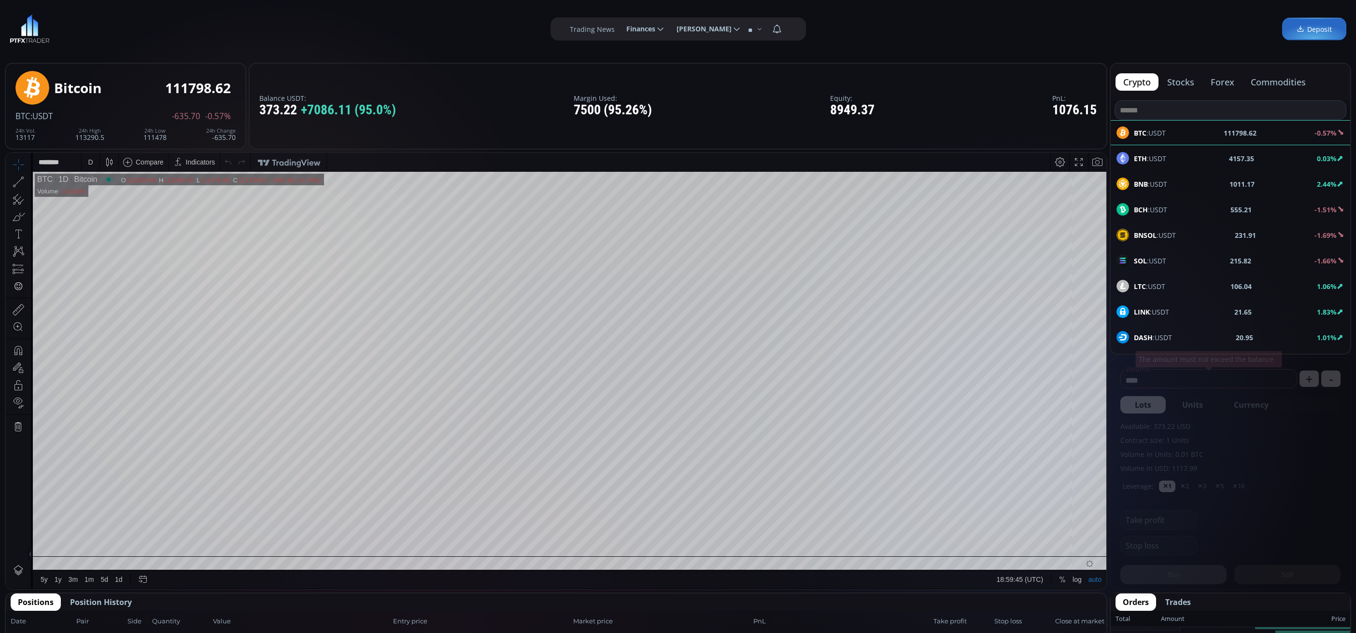
scroll to position [217, 0]
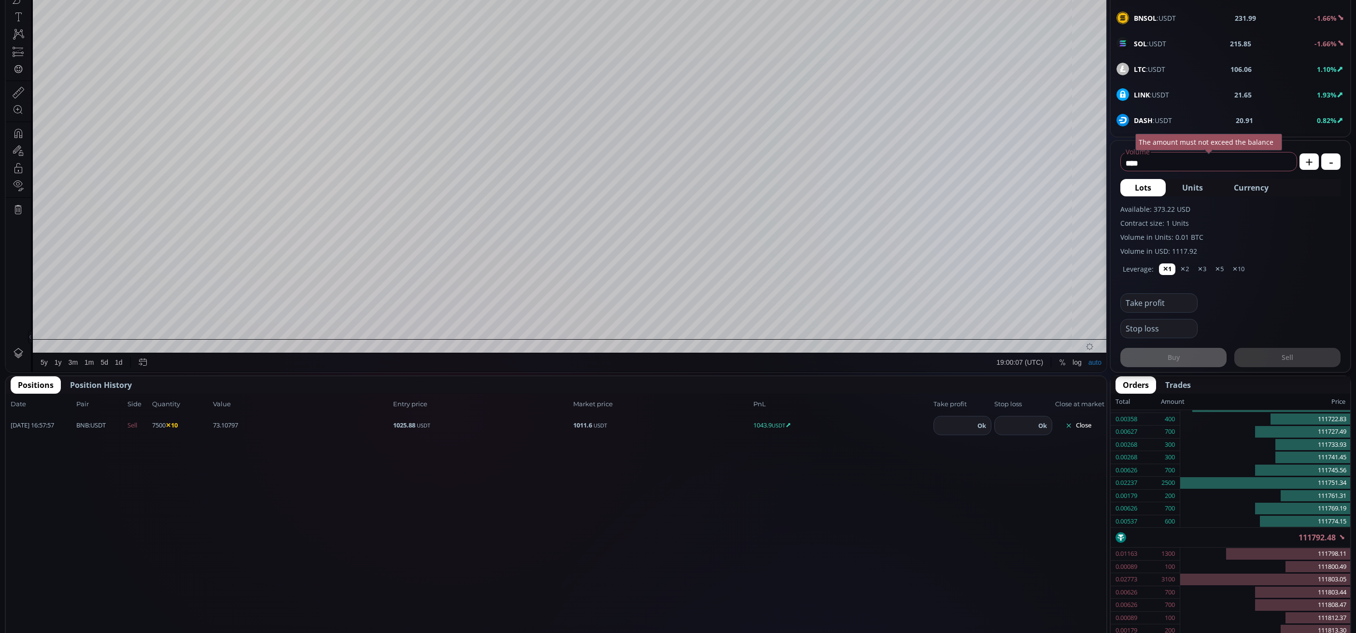
click at [1083, 422] on button "Close" at bounding box center [1078, 425] width 46 height 15
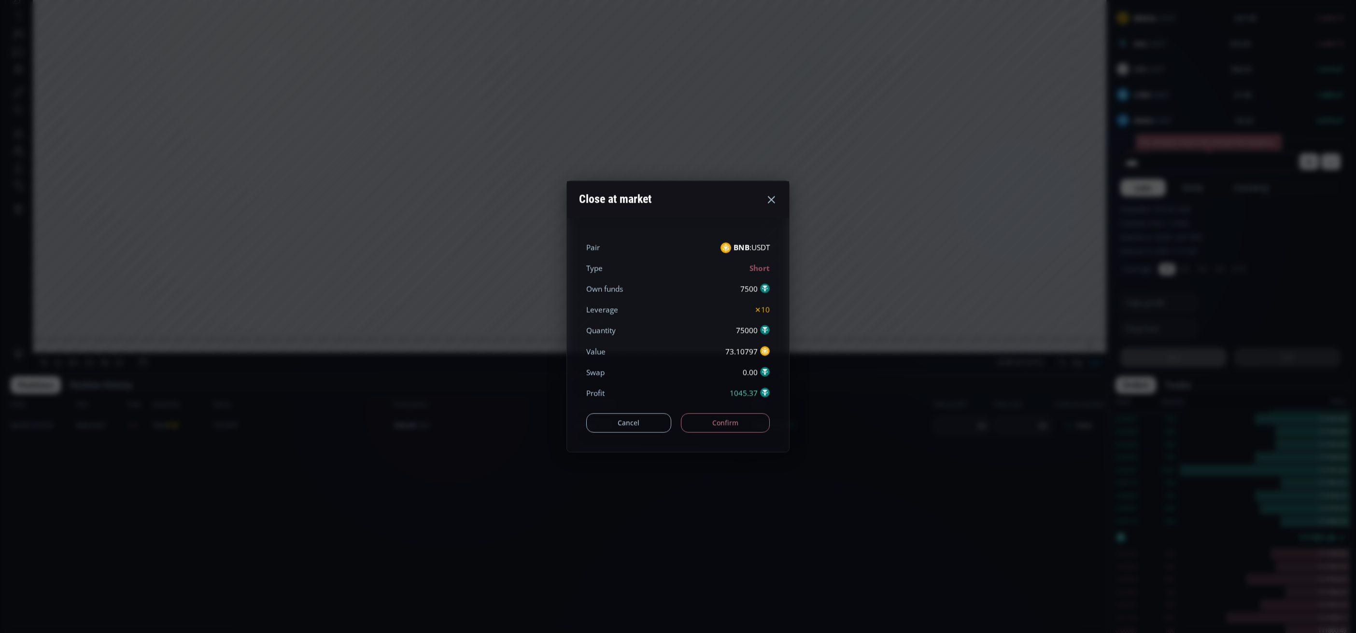
click at [746, 422] on button "Confirm" at bounding box center [725, 422] width 89 height 19
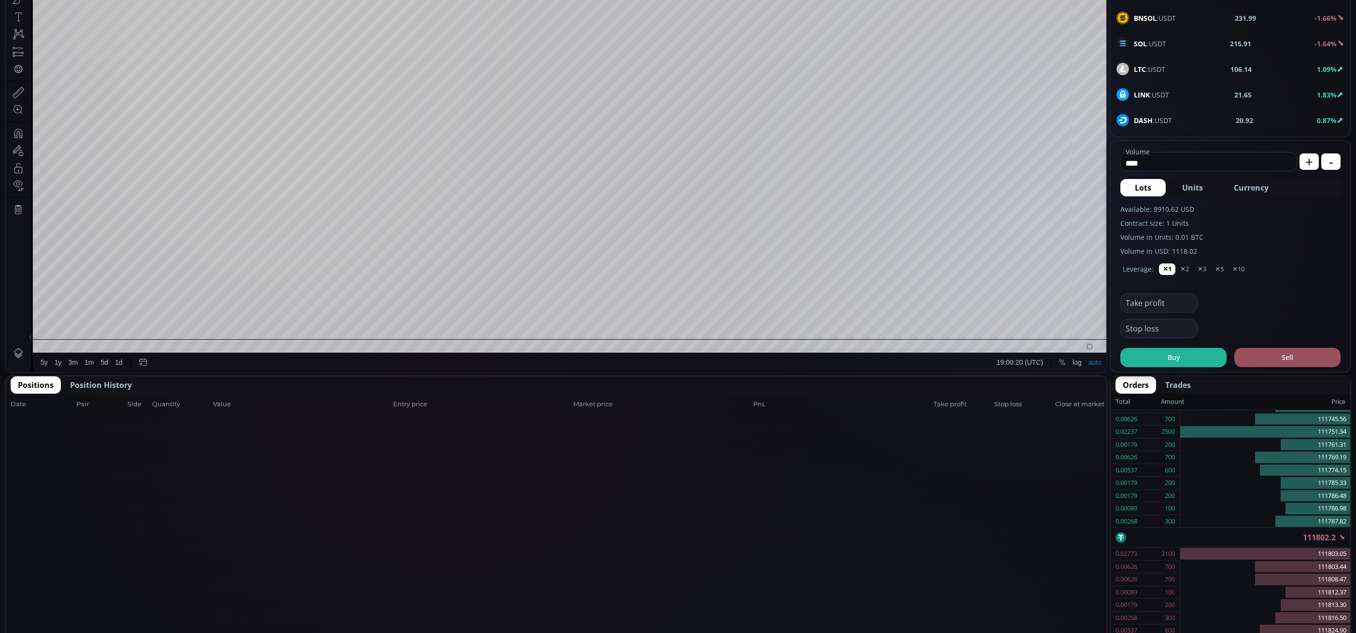
click at [127, 387] on span "Position History" at bounding box center [101, 386] width 62 height 12
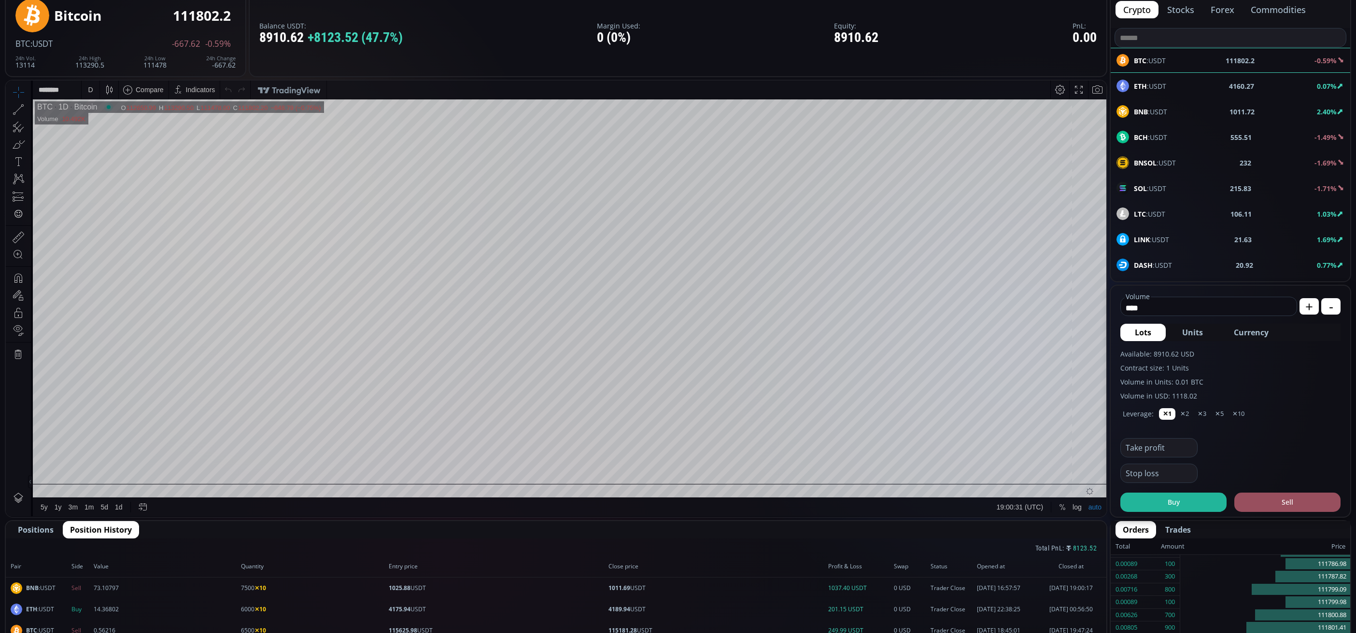
scroll to position [0, 0]
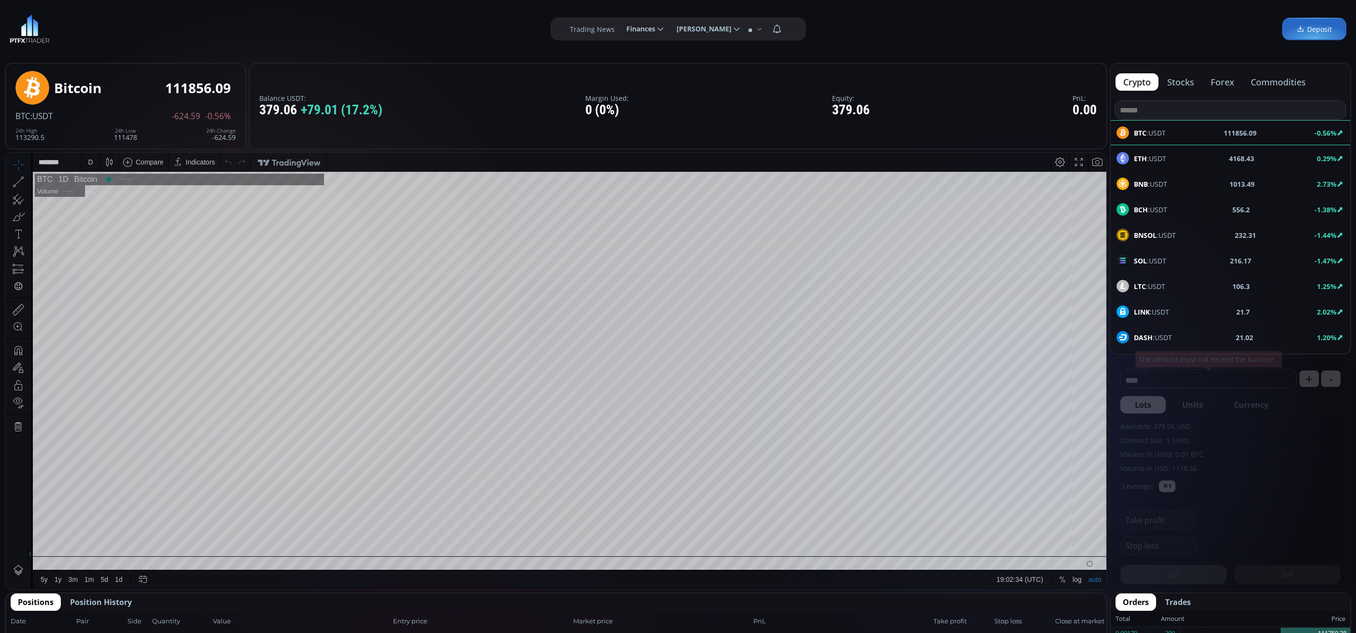
scroll to position [138, 0]
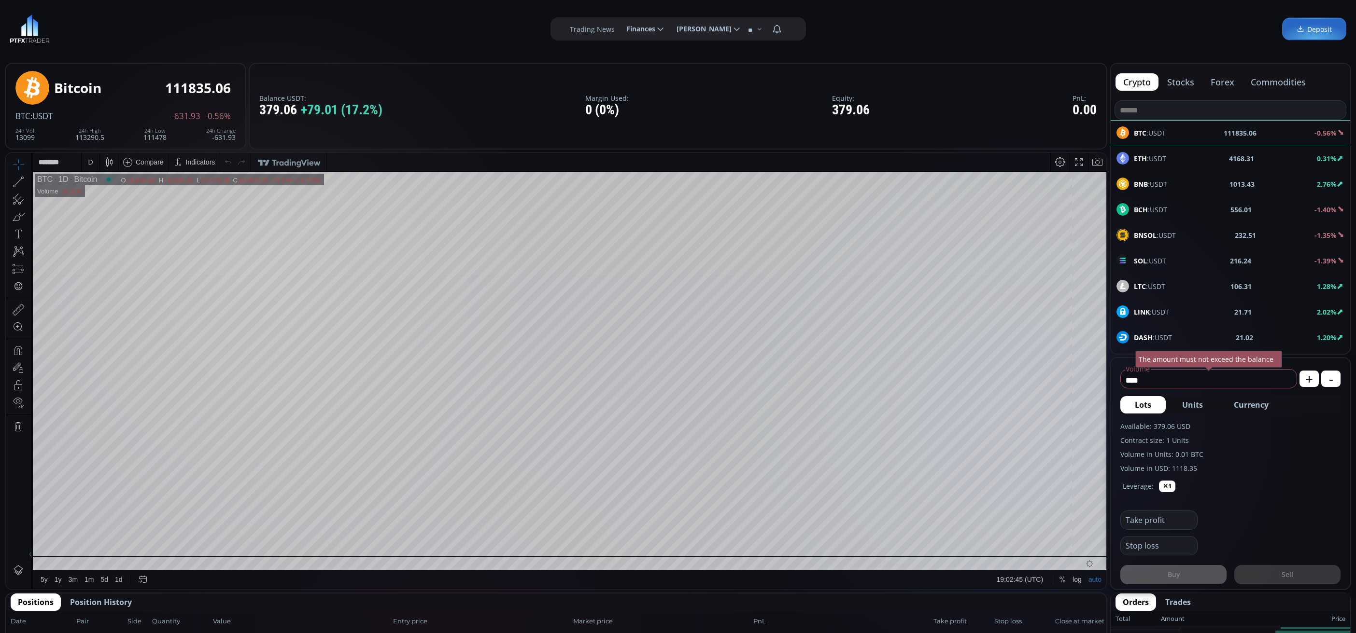
click at [1149, 290] on span "LTC :USDT" at bounding box center [1149, 287] width 31 height 10
click at [1171, 369] on fieldset "**** Volume USD Amount must be at least the equivalent of 100 USD" at bounding box center [1208, 377] width 177 height 23
drag, startPoint x: 1166, startPoint y: 383, endPoint x: 1107, endPoint y: 386, distance: 59.5
click at [1249, 405] on span "Currency" at bounding box center [1251, 405] width 35 height 12
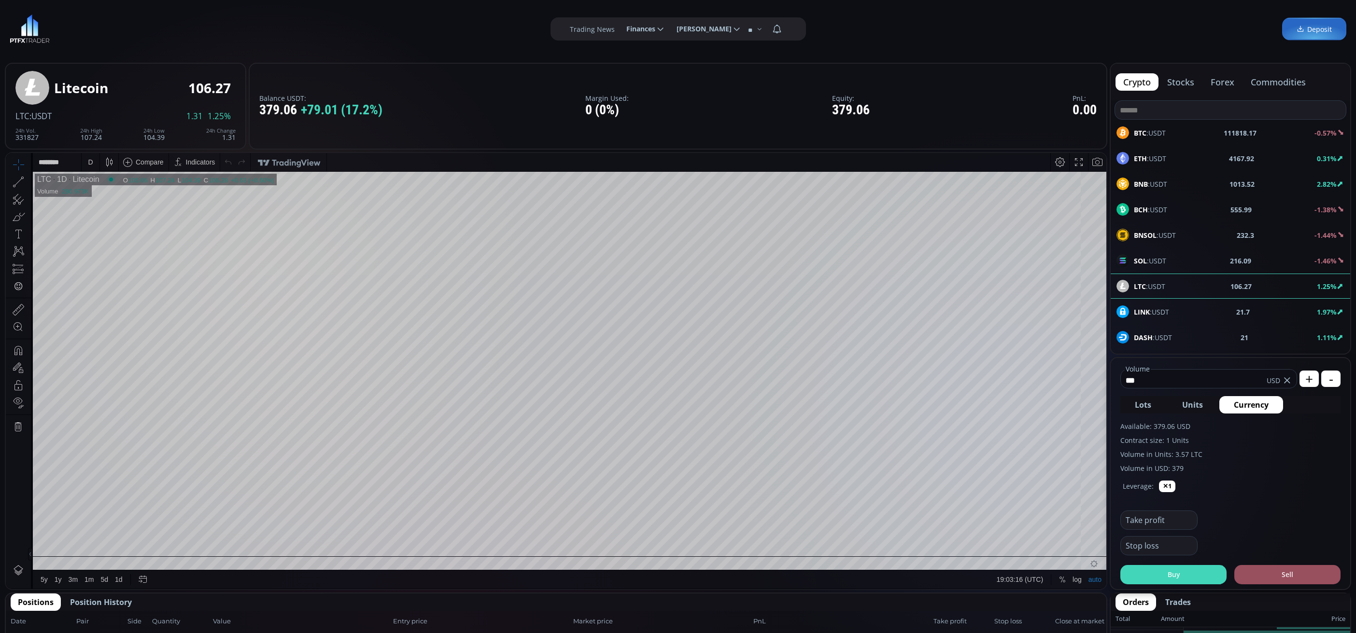
type input "***"
click at [1190, 569] on button "Buy" at bounding box center [1173, 574] width 106 height 19
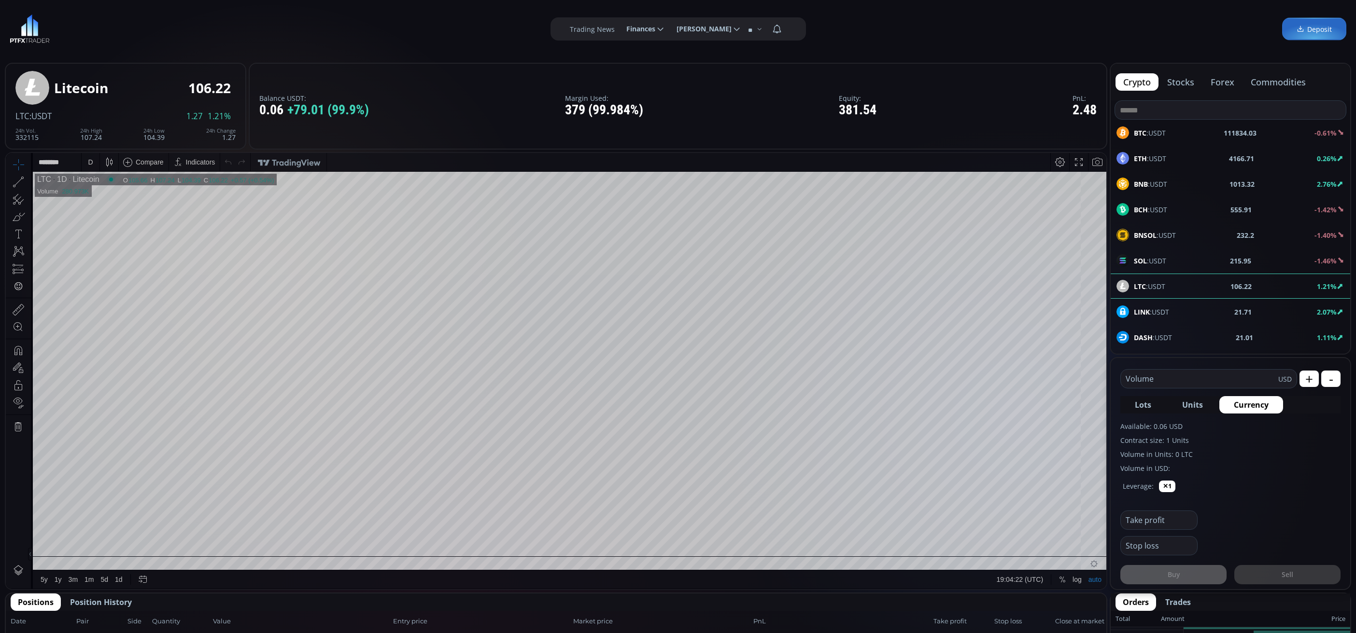
click at [89, 160] on div "D" at bounding box center [90, 162] width 5 height 8
click at [96, 198] on div "1 minute" at bounding box center [100, 198] width 26 height 8
click at [610, 535] on div at bounding box center [612, 535] width 14 height 14
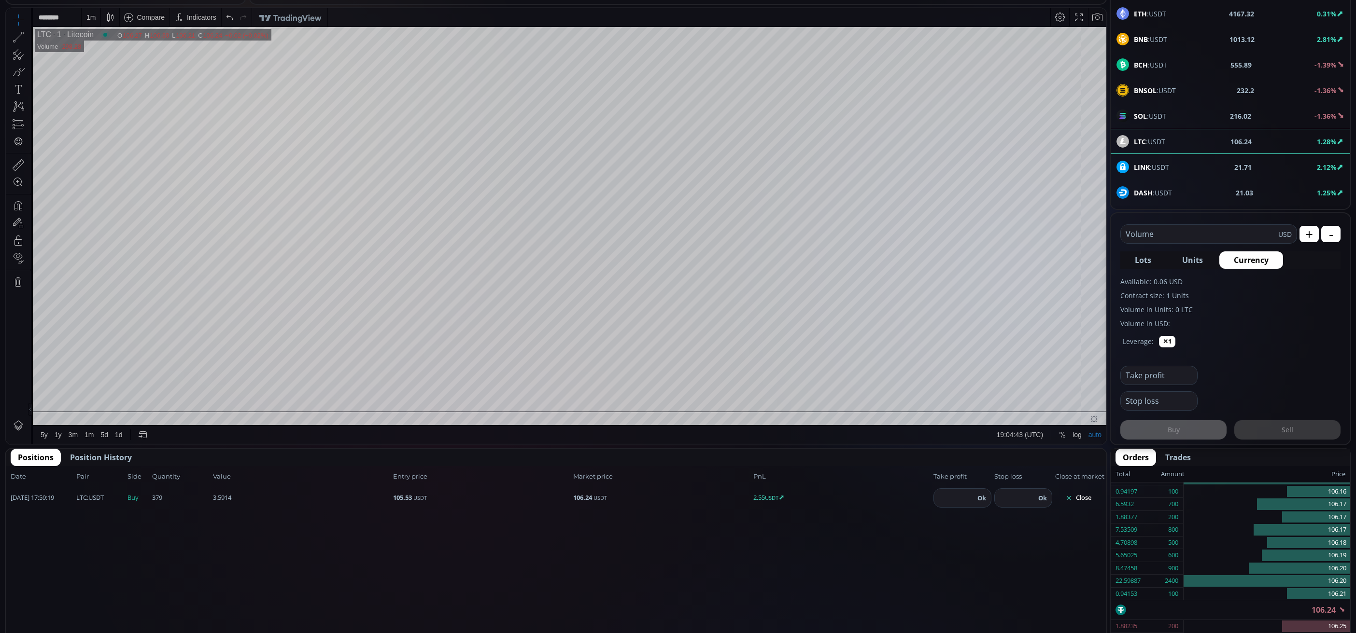
click at [1091, 494] on button "Close" at bounding box center [1078, 498] width 46 height 15
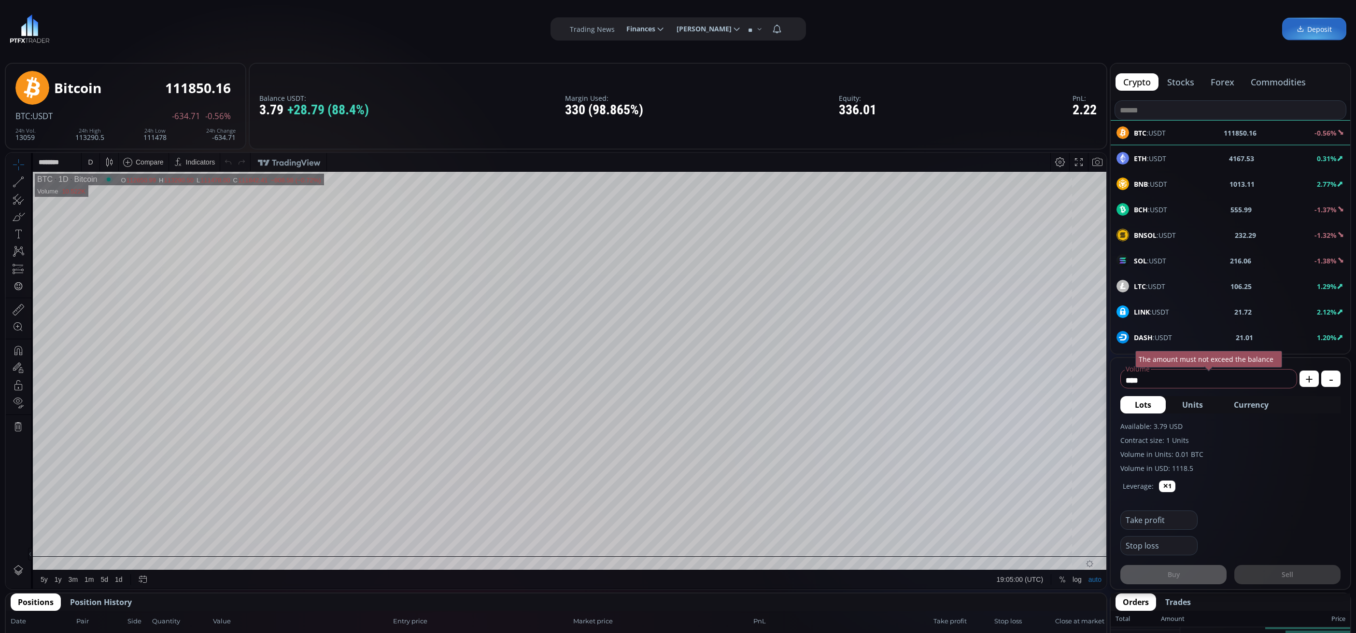
scroll to position [217, 0]
